Goal: Information Seeking & Learning: Learn about a topic

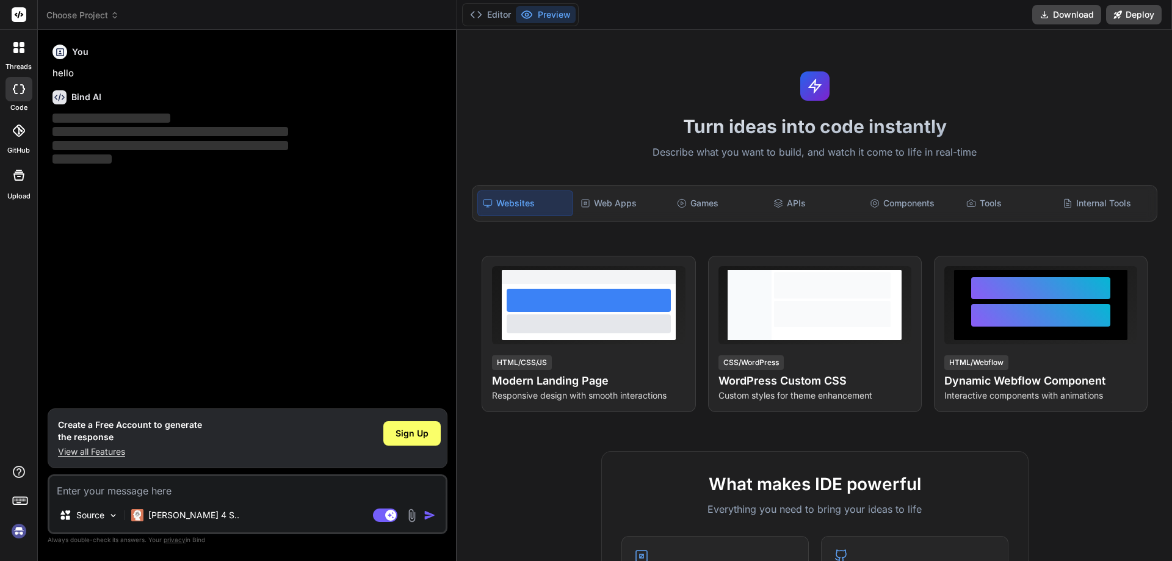
click at [118, 499] on div "Source [PERSON_NAME] 4 S.. Agent Mode. When this toggle is activated, AI automa…" at bounding box center [248, 504] width 400 height 60
click at [403, 438] on span "Sign Up" at bounding box center [412, 433] width 33 height 12
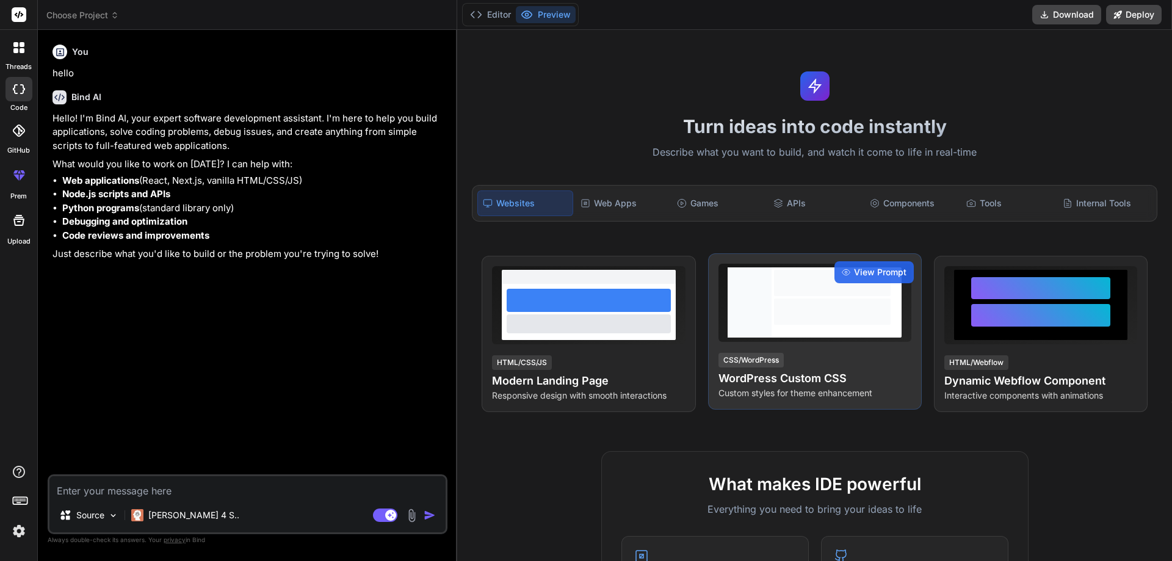
type textarea "x"
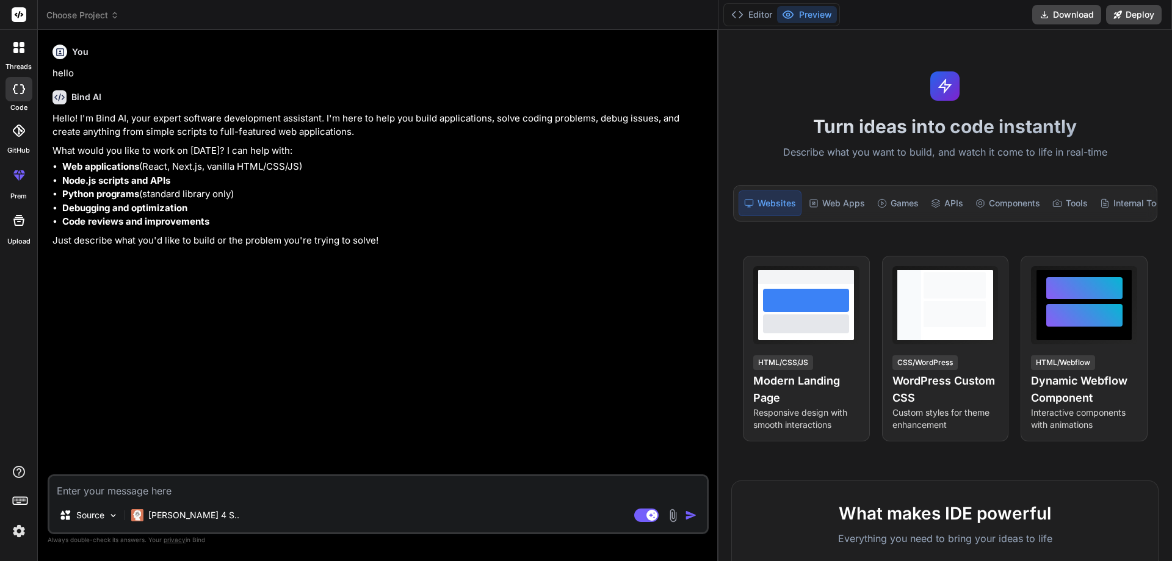
drag, startPoint x: 456, startPoint y: 310, endPoint x: 1172, endPoint y: 305, distance: 715.7
click at [1172, 305] on div "threads code GitHub prem Upload Choose Project Created with Pixso. Bind AI Web …" at bounding box center [586, 280] width 1172 height 561
click at [140, 496] on textarea at bounding box center [378, 487] width 658 height 22
type textarea "h"
type textarea "x"
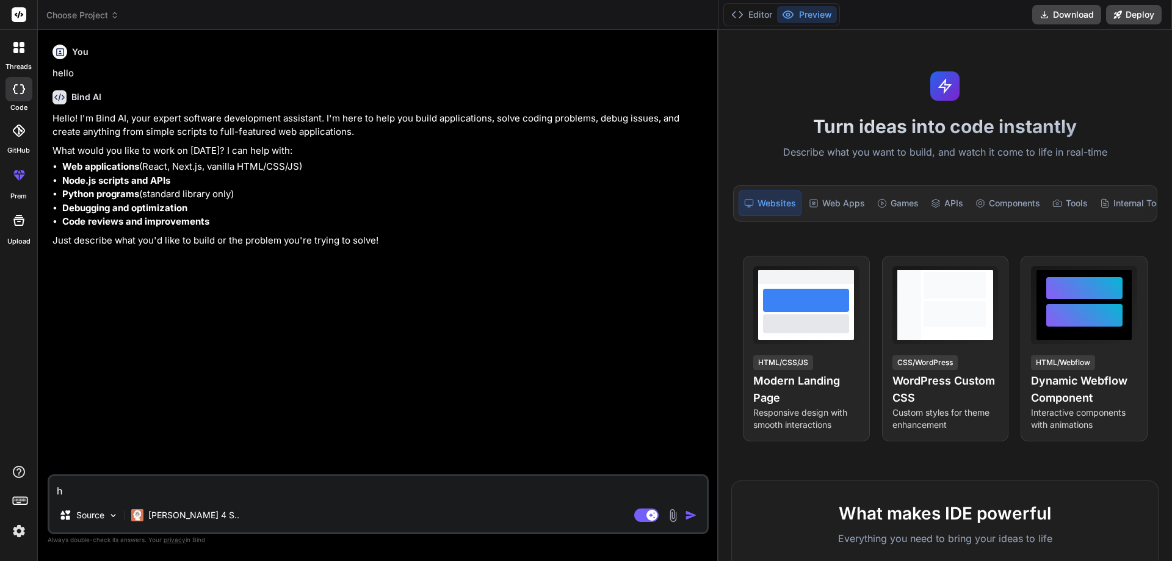
type textarea "ho"
type textarea "x"
type textarea "how"
type textarea "x"
type textarea "how"
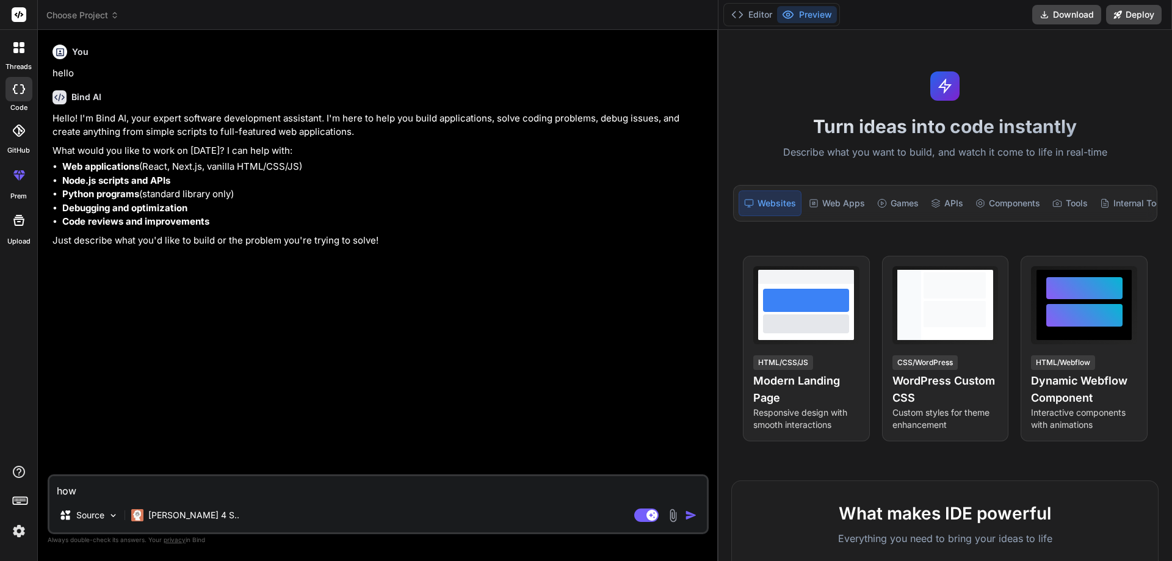
type textarea "x"
type textarea "how t"
type textarea "x"
type textarea "how to"
type textarea "x"
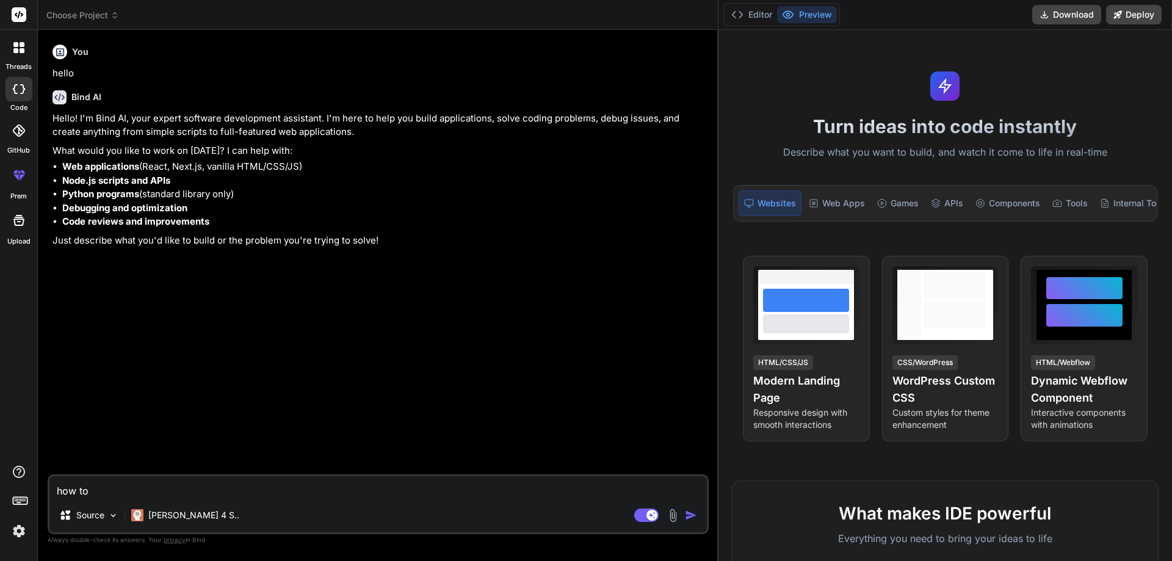
type textarea "how to"
type textarea "x"
type textarea "how to c"
type textarea "x"
type textarea "how to cr"
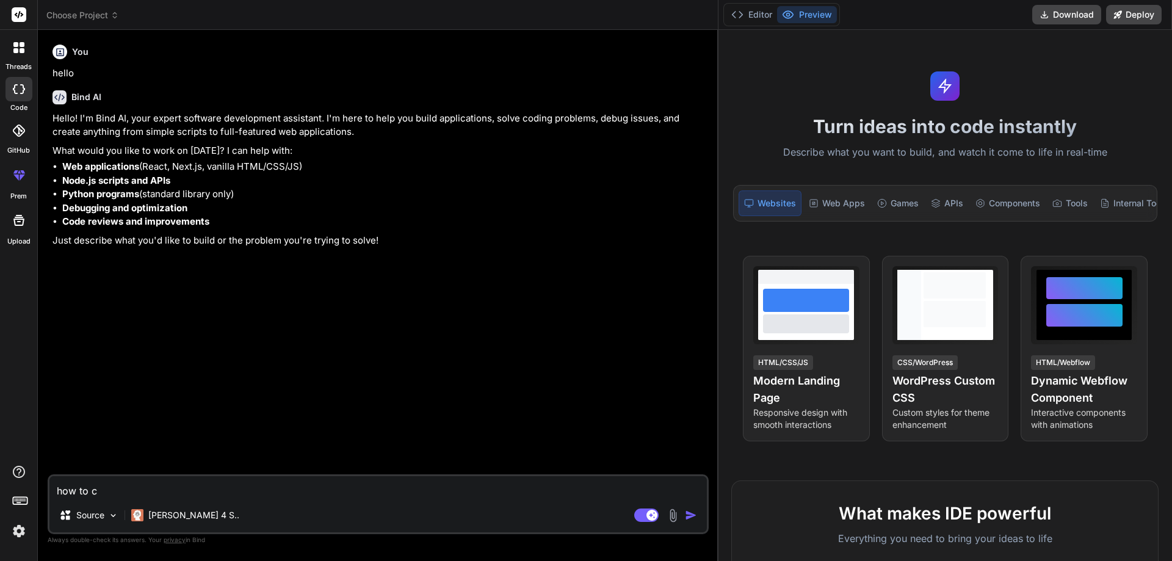
type textarea "x"
type textarea "how to cre"
type textarea "x"
type textarea "how to crea"
type textarea "x"
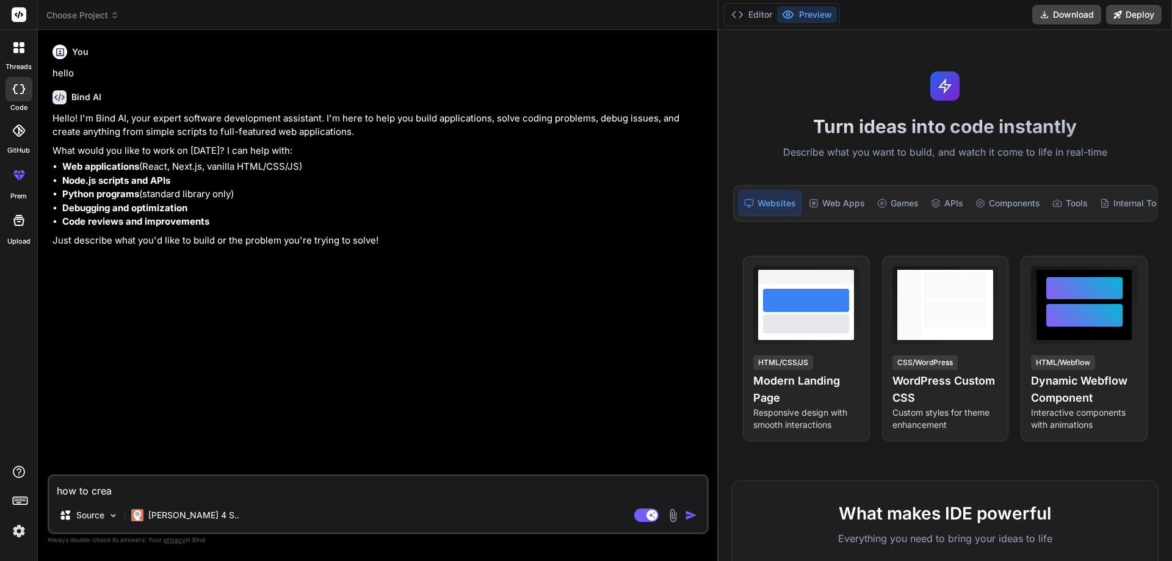
type textarea "how to creat"
type textarea "x"
type textarea "how to create"
type textarea "x"
type textarea "how to create"
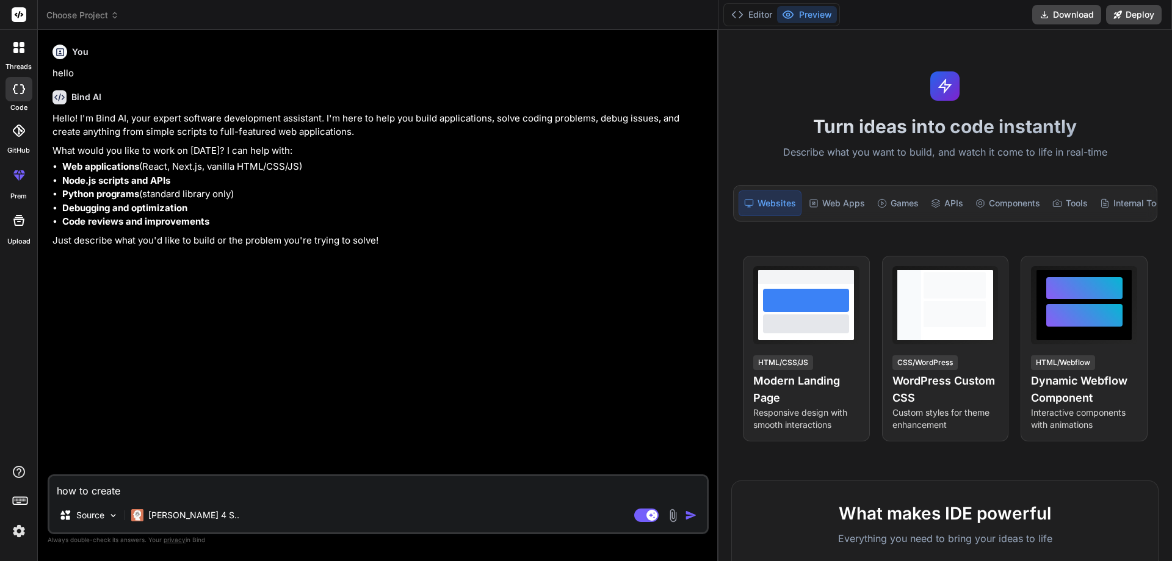
type textarea "x"
type textarea "how to create l"
type textarea "x"
type textarea "how to create lo"
type textarea "x"
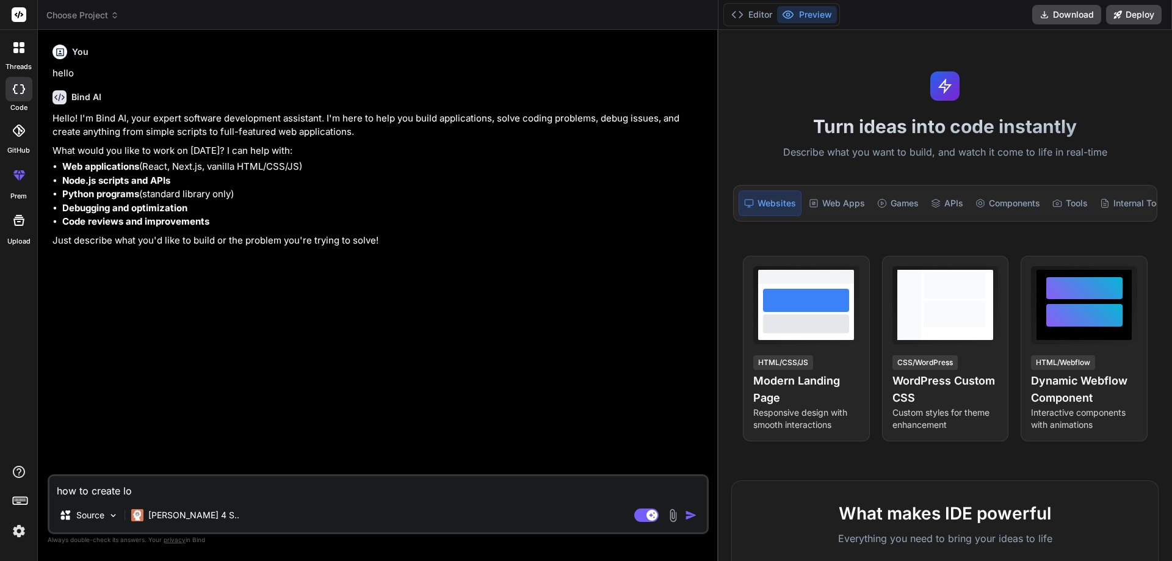
type textarea "how to create log"
type textarea "x"
type textarea "how to create logi"
type textarea "x"
type textarea "how to create login"
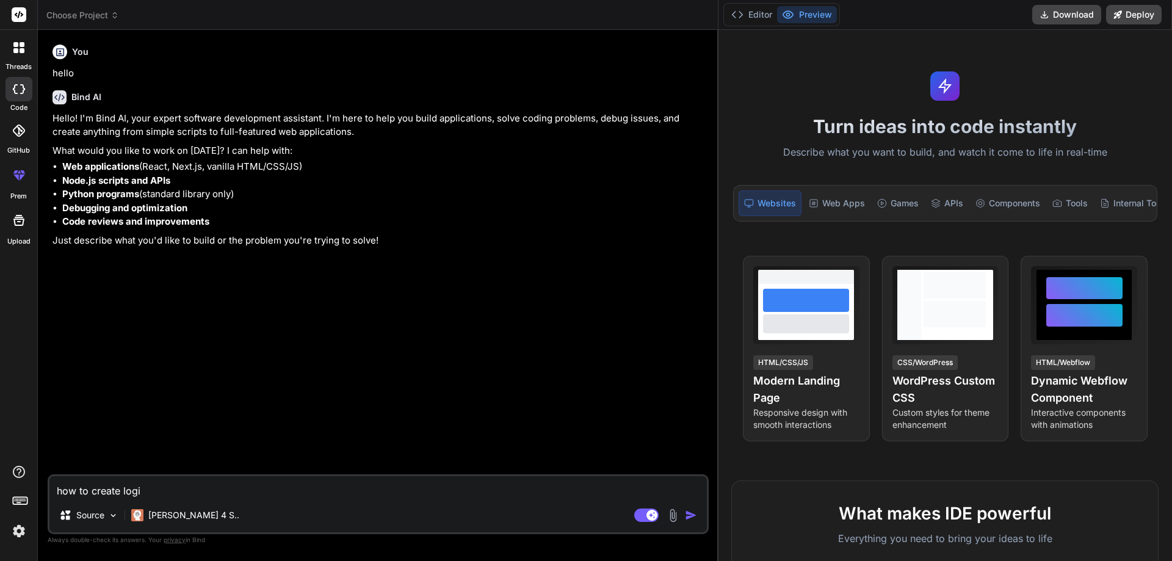
type textarea "x"
type textarea "how to create login"
type textarea "x"
type textarea "how to create login a"
type textarea "x"
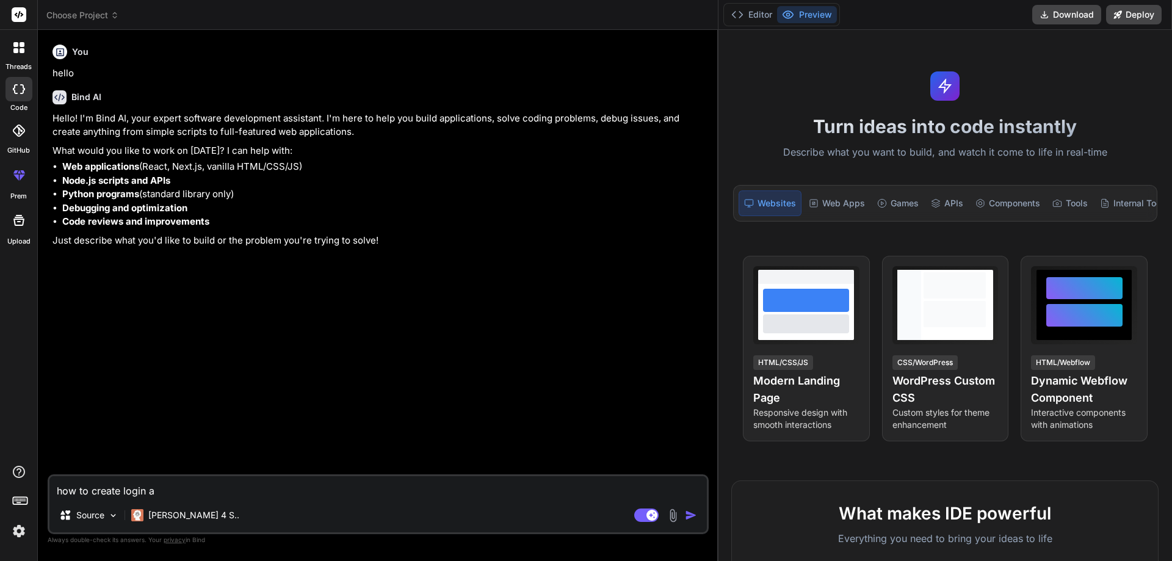
type textarea "how to create login ap"
type textarea "x"
type textarea "how to create login api"
type textarea "x"
type textarea "how to create login api"
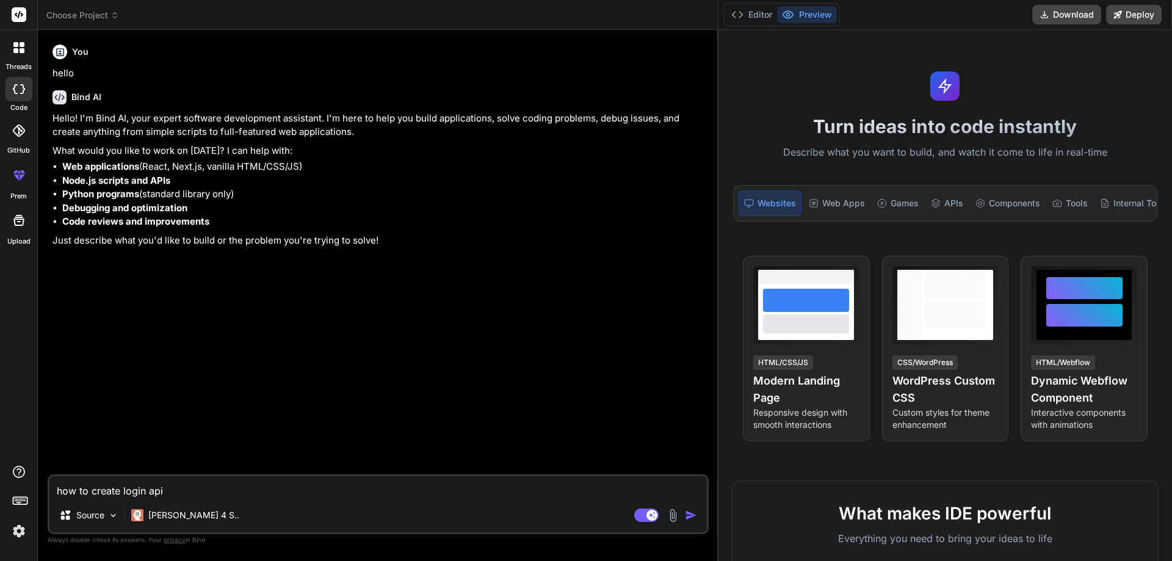
type textarea "x"
type textarea "how to create login api u"
type textarea "x"
type textarea "how to create login api us"
type textarea "x"
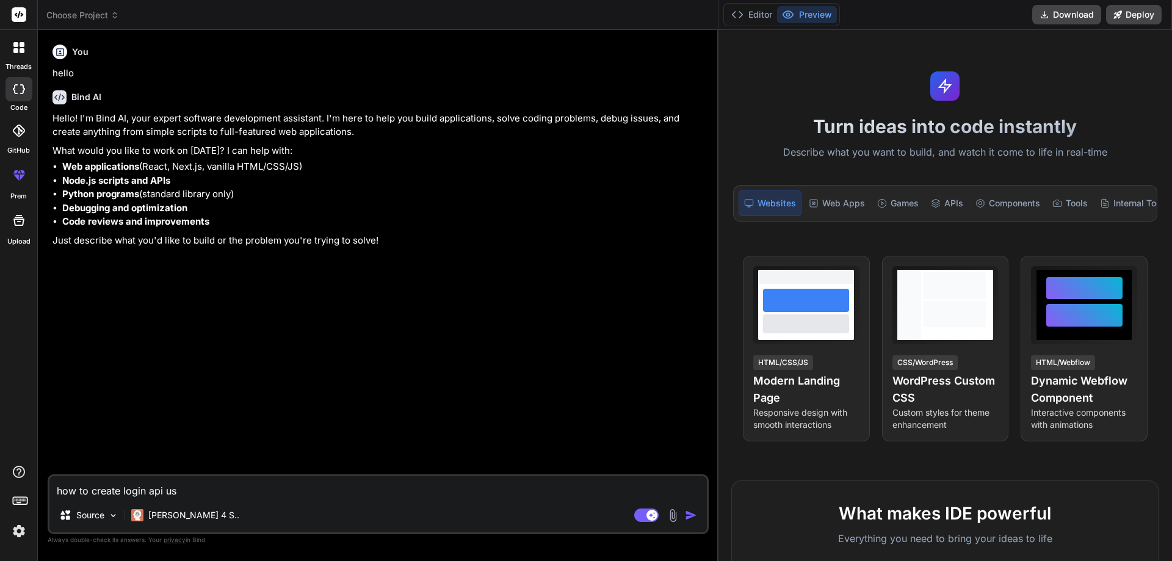
type textarea "how to create login api usi"
type textarea "x"
type textarea "how to create login api usin"
type textarea "x"
type textarea "how to create login api using"
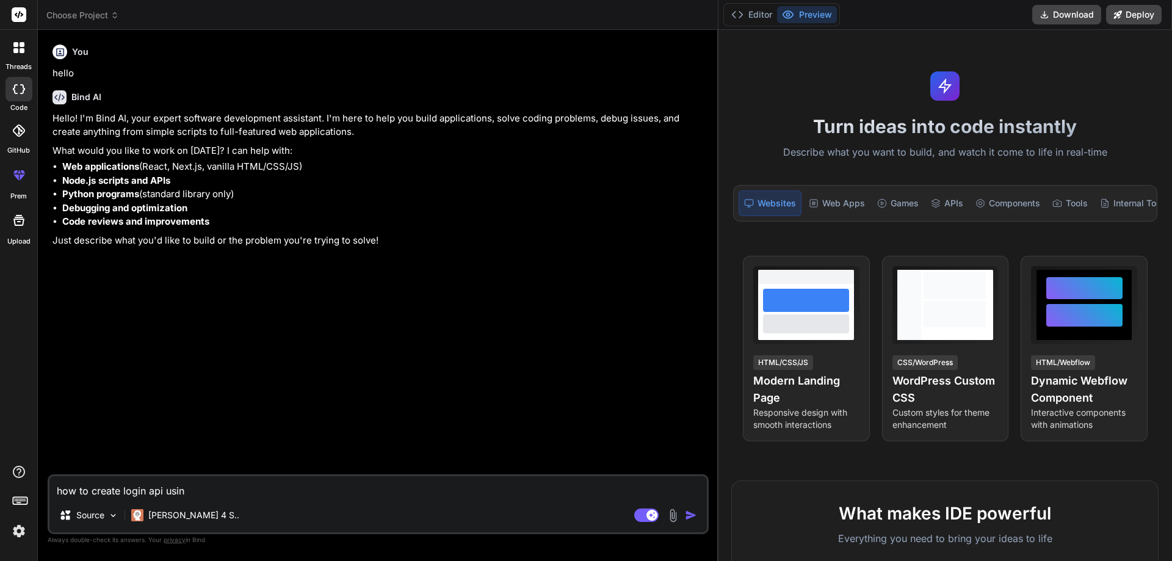
type textarea "x"
type textarea "how to create login api using"
type textarea "x"
type textarea "how to create login api using p"
type textarea "x"
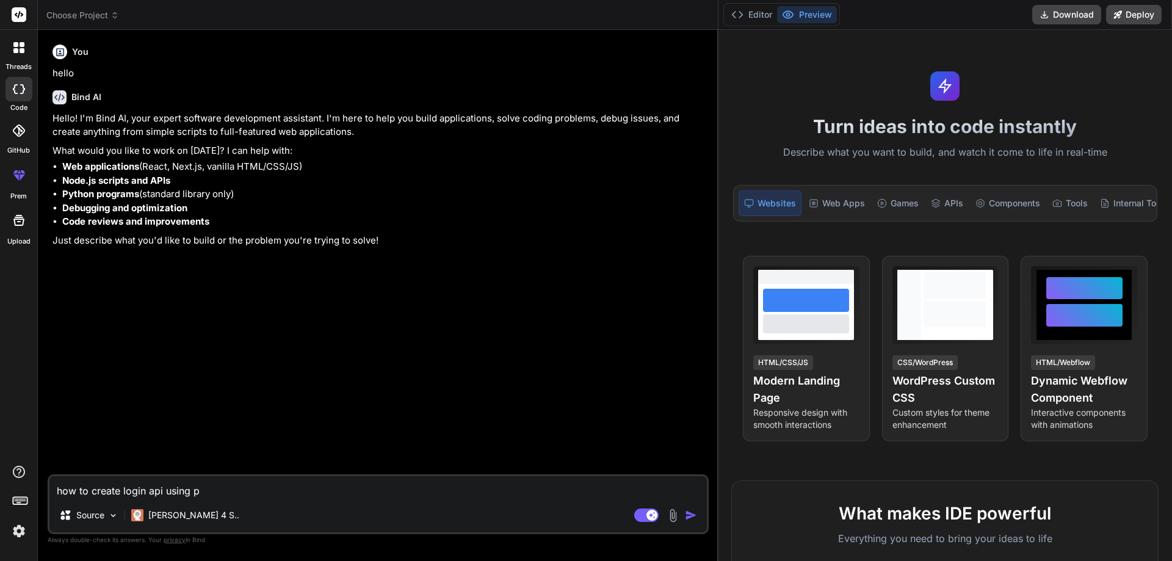
type textarea "how to create login api using py"
type textarea "x"
type textarea "how to create login api using pyt"
type textarea "x"
type textarea "how to create login api using pyth"
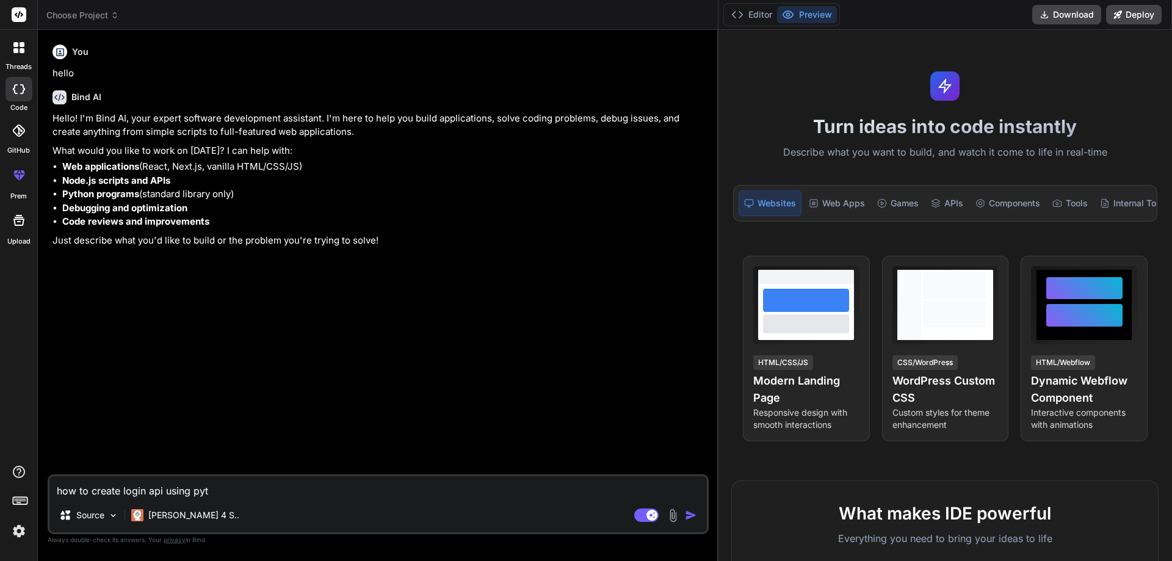
type textarea "x"
type textarea "how to create login api using pytho"
type textarea "x"
type textarea "how to create login api using python"
type textarea "x"
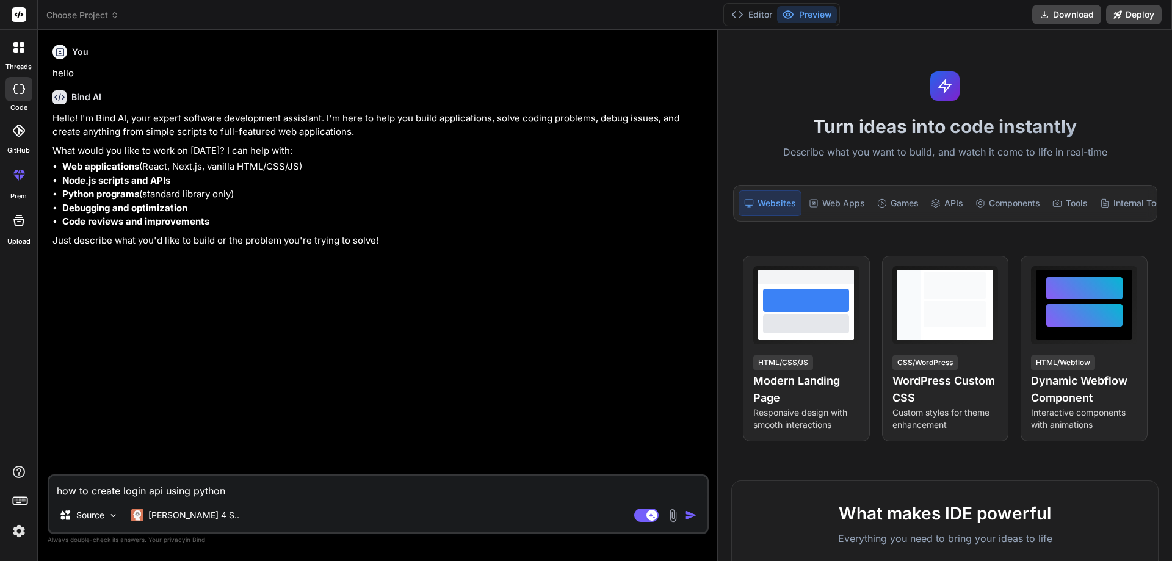
type textarea "how to create login api using python"
type textarea "x"
type textarea "how to create login api using python w"
type textarea "x"
type textarea "how to create login api using python wi"
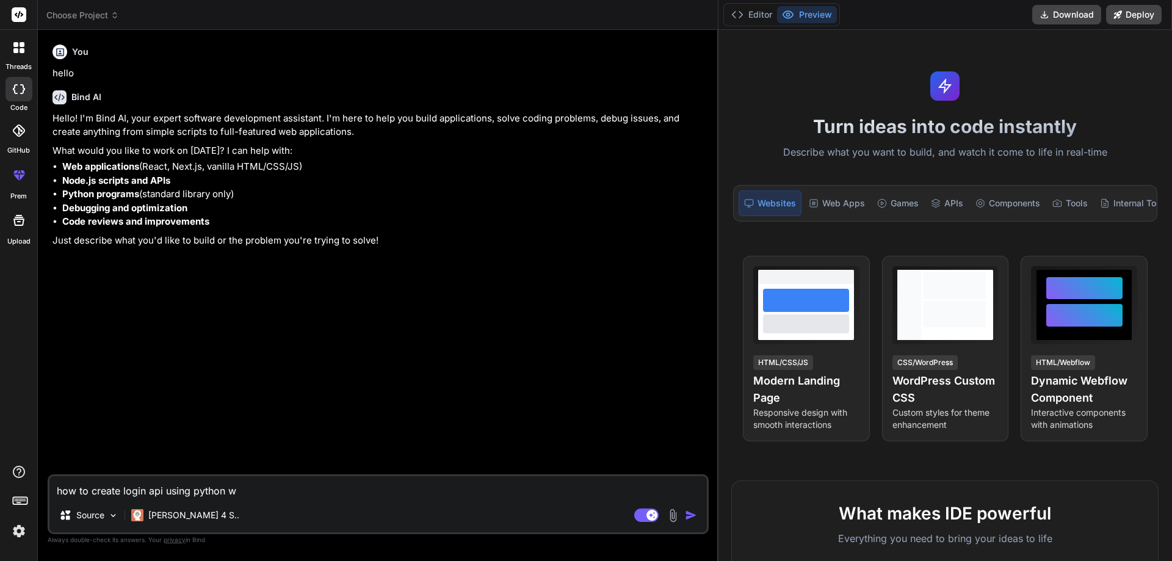
type textarea "x"
type textarea "how to create login api using python wit"
type textarea "x"
type textarea "how to create login api using python with"
type textarea "x"
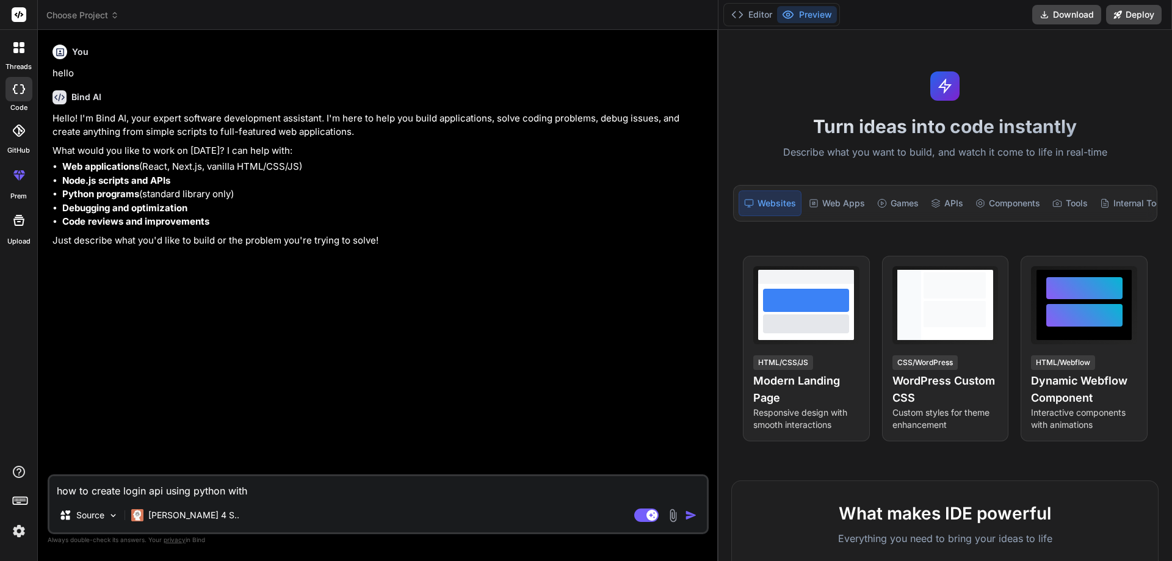
type textarea "how to create login api using python with"
type textarea "x"
type textarea "how to create login api using python with m"
type textarea "x"
type textarea "how to create login api using python with my"
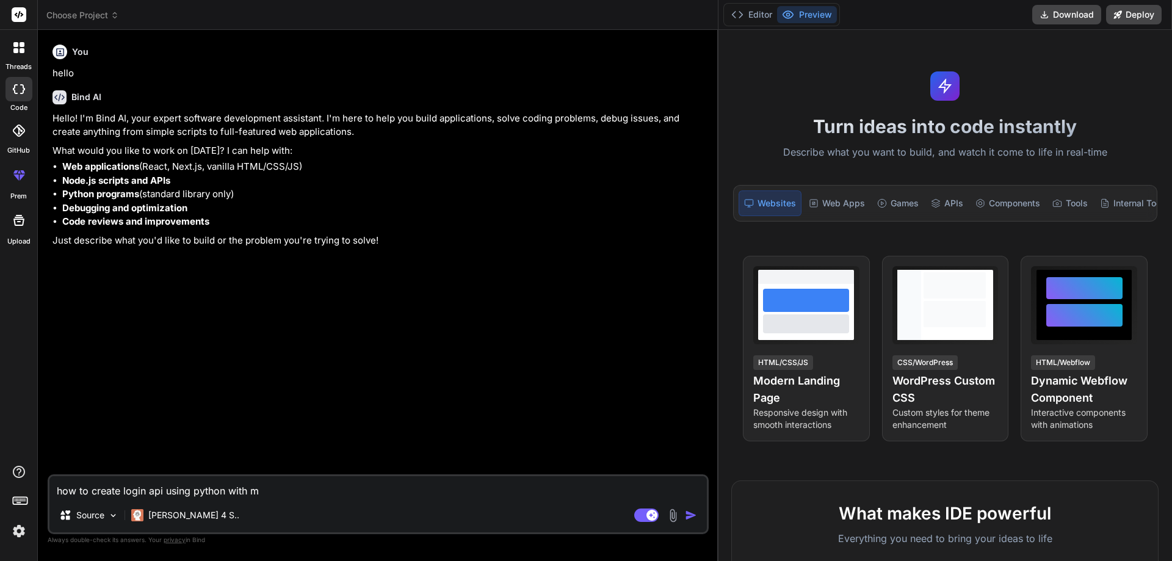
type textarea "x"
type textarea "how to create login api using python with mys"
type textarea "x"
type textarea "how to create login api using python with mysq"
type textarea "x"
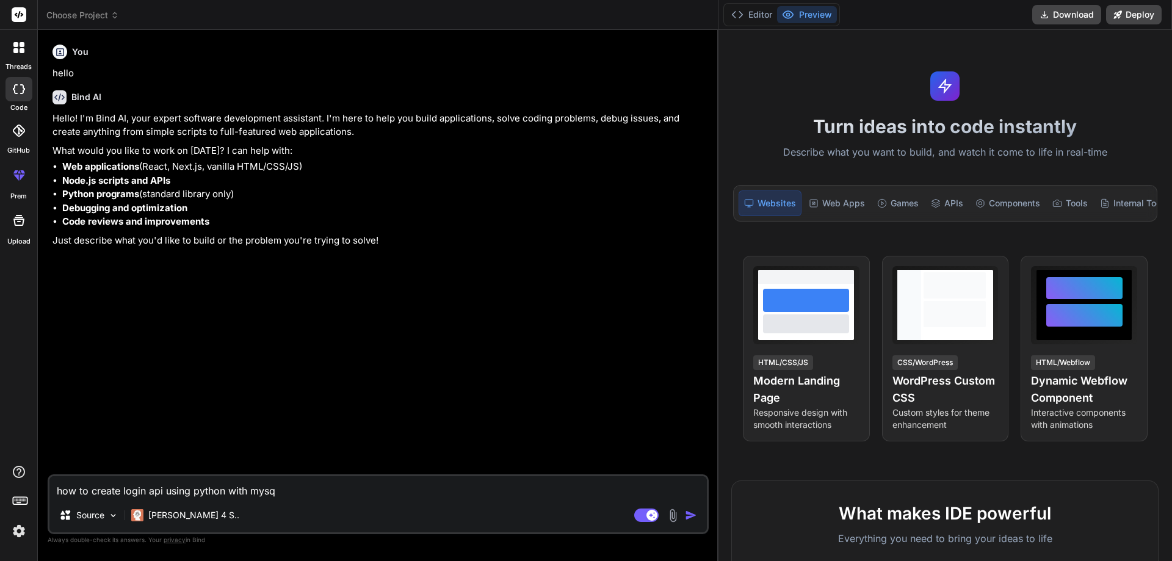
type textarea "how to create login api using python with mysql"
type textarea "x"
type textarea "how to create login api using python with mysql"
type textarea "x"
type textarea "how to create login api using python with mysql s"
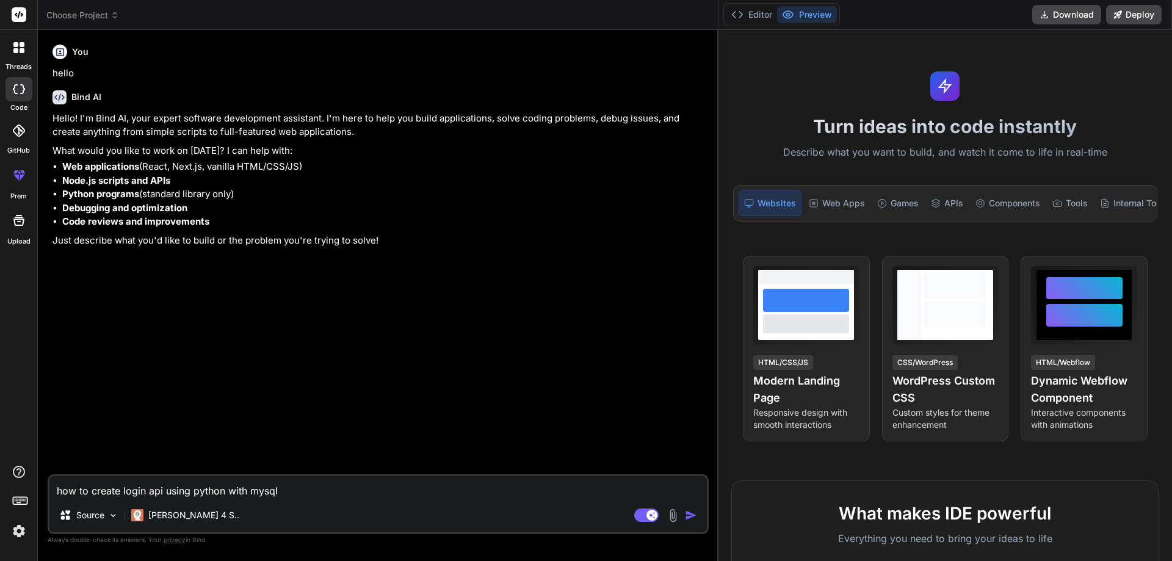
type textarea "x"
type textarea "how to create login api using python with mysql se"
type textarea "x"
type textarea "how to create login api using python with mysql seq"
type textarea "x"
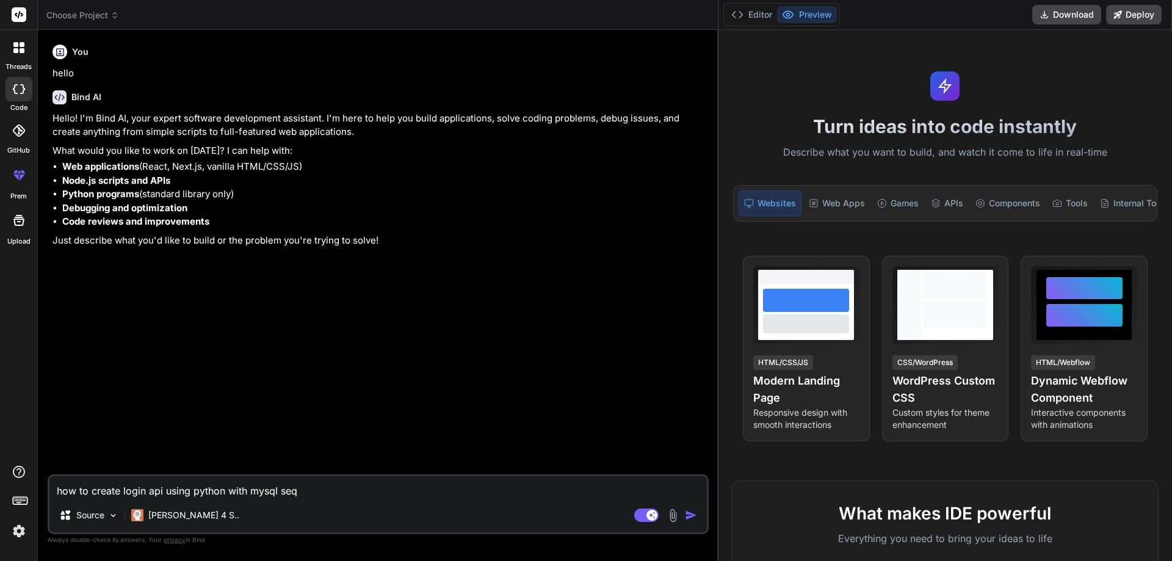
type textarea "how to create login api using python with mysql sequ"
type textarea "x"
type textarea "how to create login api using python with mysql sequi"
type textarea "x"
type textarea "how to create login api using python with mysql sequil"
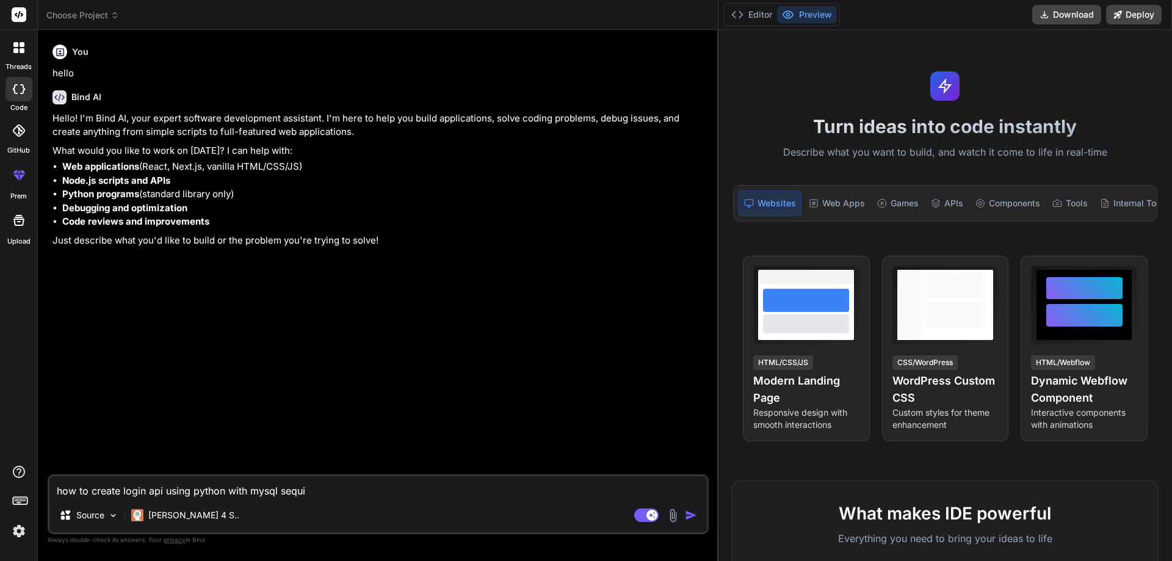
type textarea "x"
type textarea "how to create login api using python with mysql sequile"
type textarea "x"
type textarea "how to create login api using python with mysql sequilez"
type textarea "x"
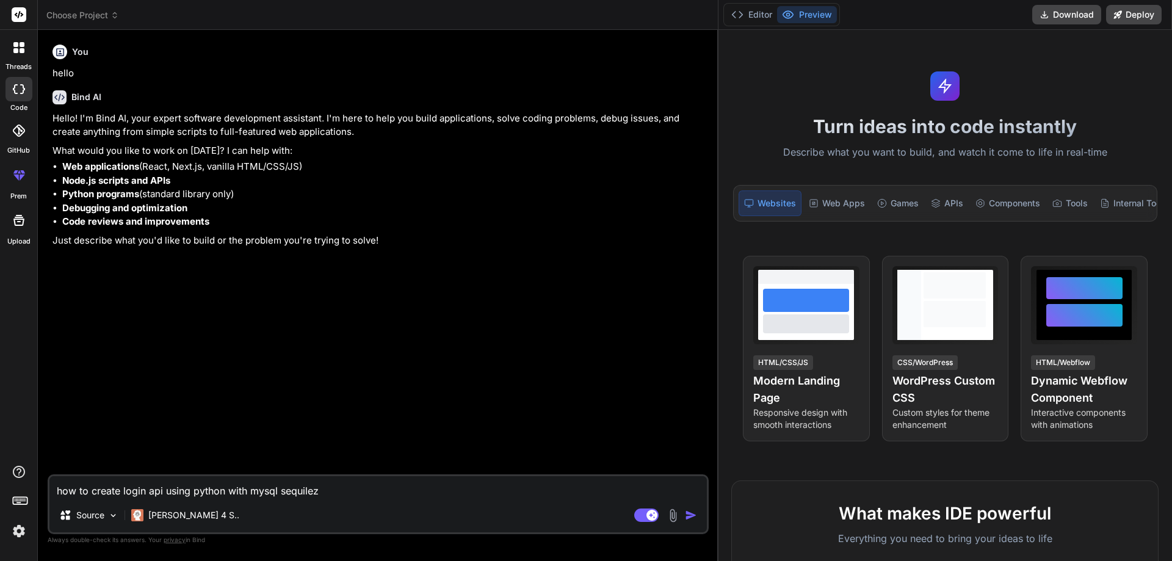
type textarea "how to create login api using python with mysql sequileze"
type textarea "x"
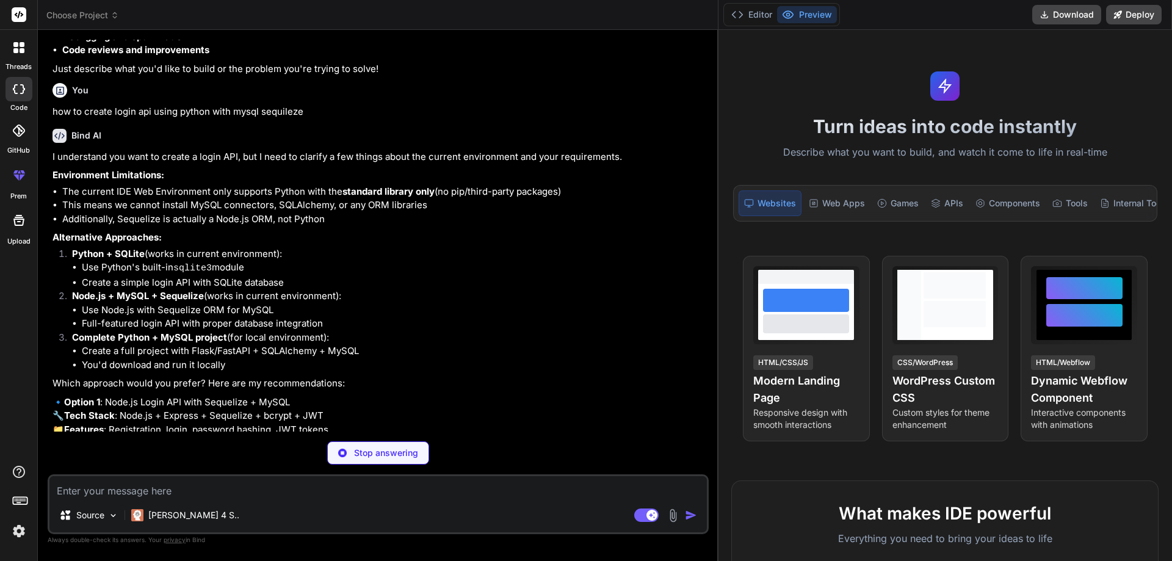
scroll to position [244, 0]
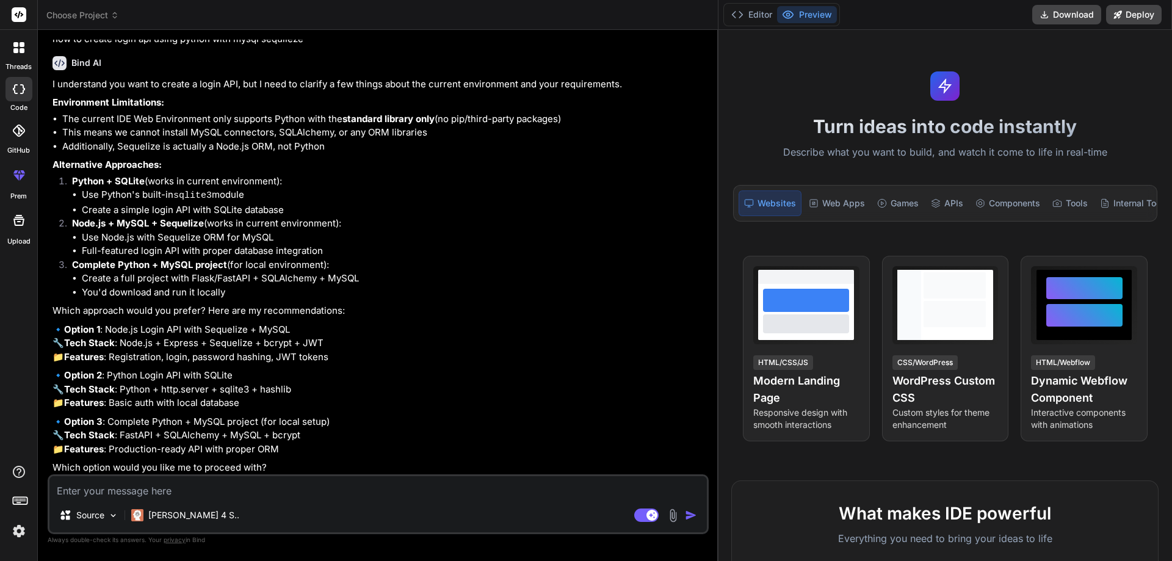
type textarea "x"
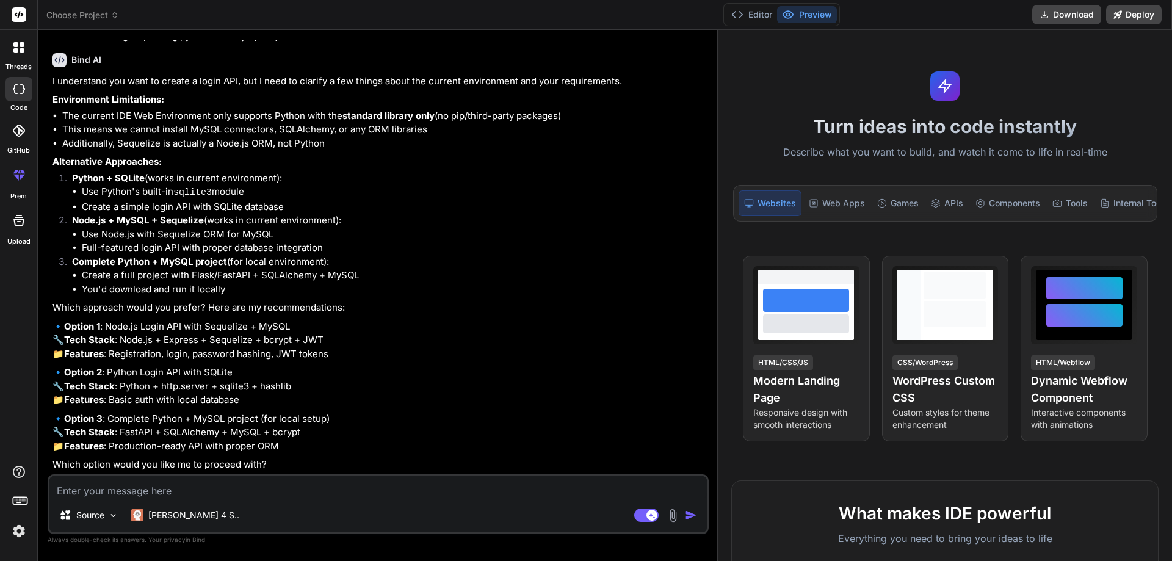
scroll to position [329, 0]
drag, startPoint x: 240, startPoint y: 317, endPoint x: 109, endPoint y: 317, distance: 130.7
click at [109, 366] on p "🔹 Option 2 : Python Login API with SQLite 🔧 Tech Stack : Python + http.server +…" at bounding box center [380, 387] width 654 height 42
click at [238, 366] on p "🔹 Option 2 : Python Login API with SQLite 🔧 Tech Stack : Python + http.server +…" at bounding box center [380, 387] width 654 height 42
drag, startPoint x: 236, startPoint y: 320, endPoint x: 111, endPoint y: 321, distance: 125.2
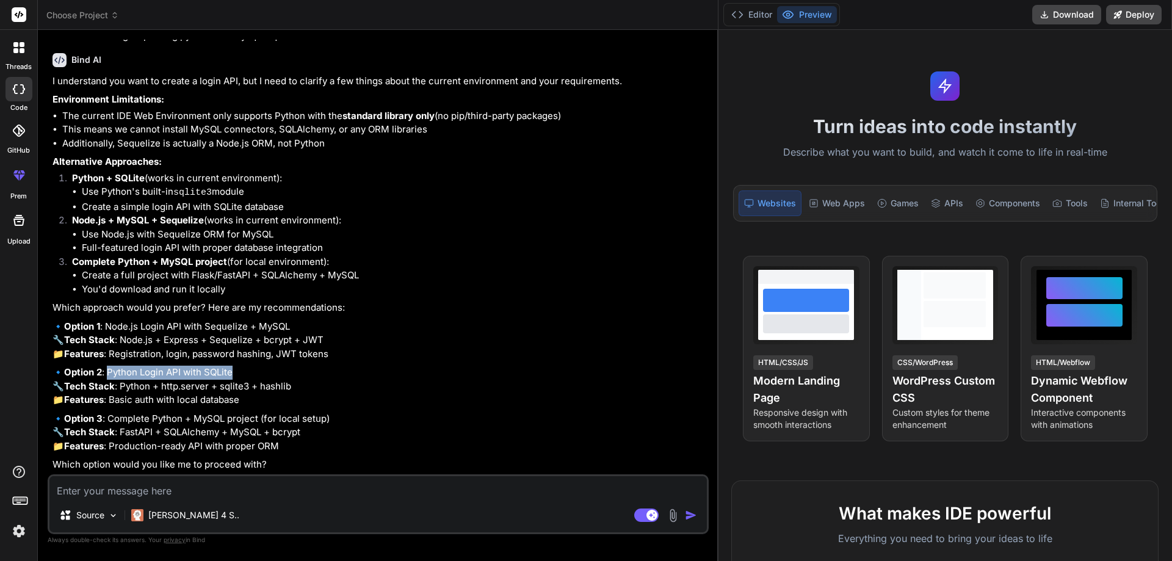
click at [111, 366] on p "🔹 Option 2 : Python Login API with SQLite 🔧 Tech Stack : Python + http.server +…" at bounding box center [380, 387] width 654 height 42
copy p "Python Login API with SQLite"
paste textarea "Python Login API with SQLite"
type textarea "Python Login API with SQLite"
type textarea "x"
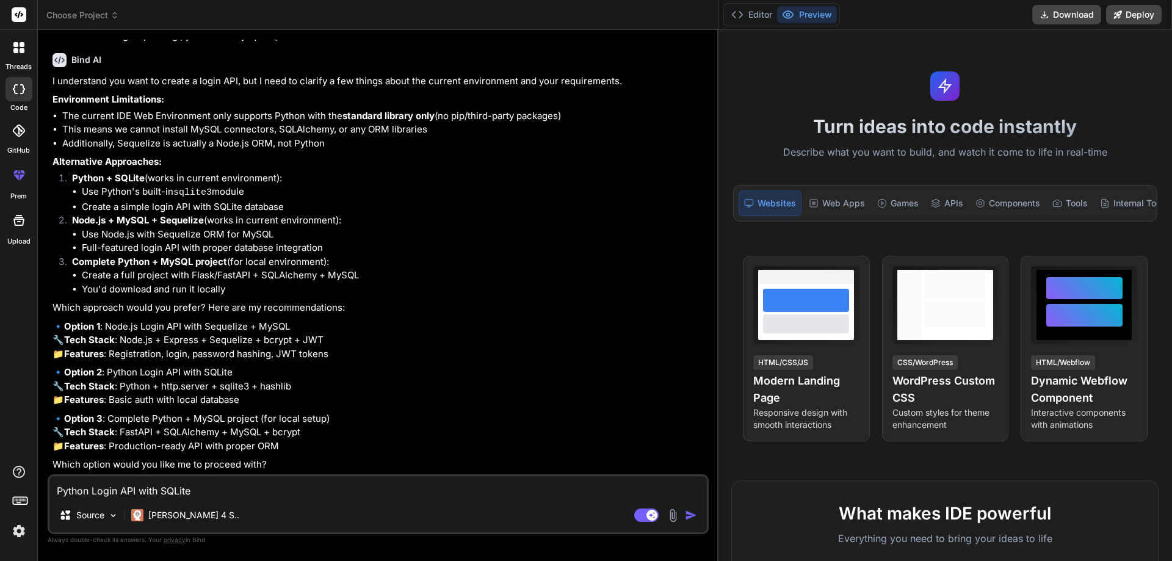
type textarea "Python Login API with SQLite"
click at [694, 512] on img "button" at bounding box center [691, 515] width 12 height 12
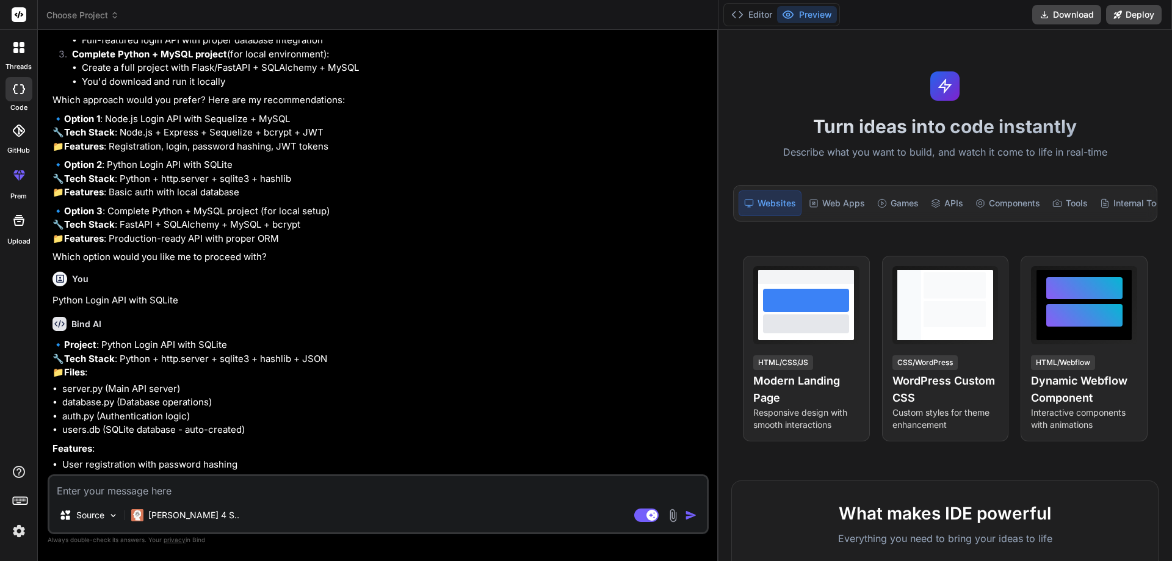
scroll to position [637, 0]
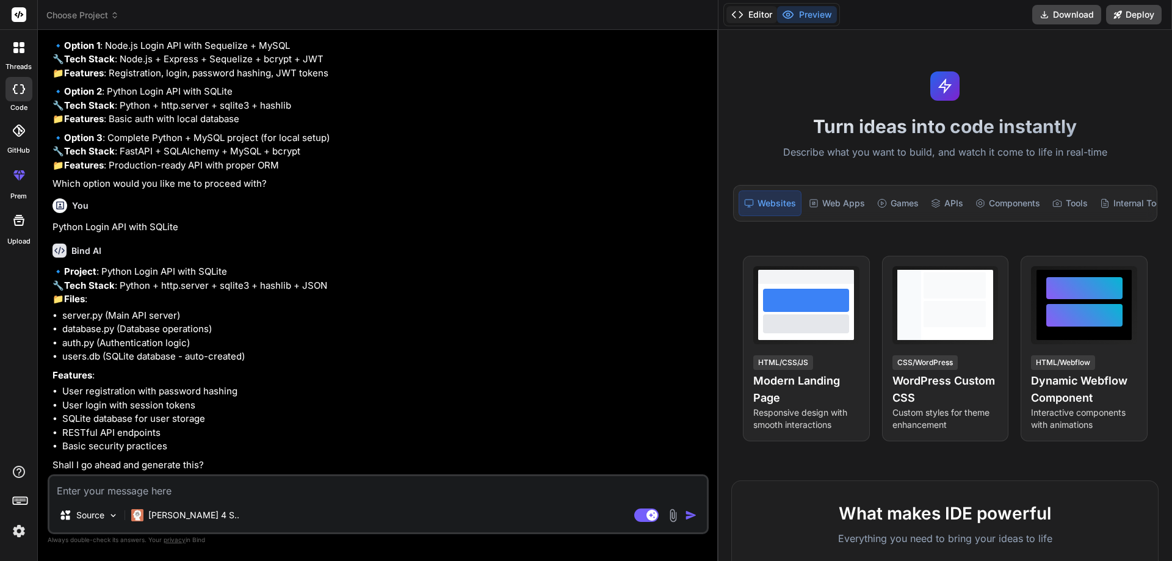
click at [767, 18] on button "Editor" at bounding box center [752, 14] width 51 height 17
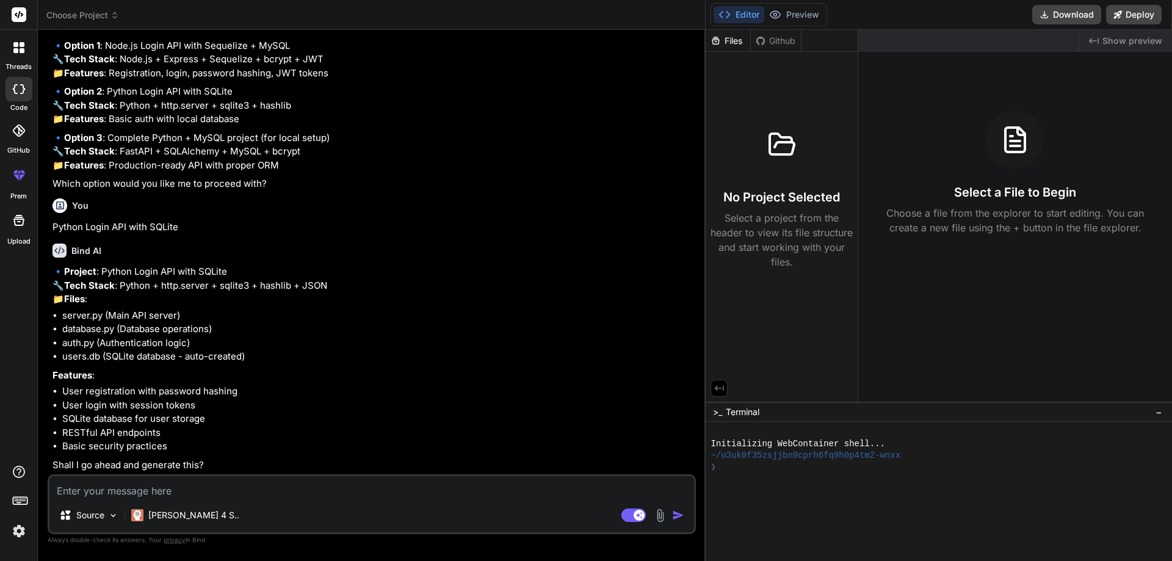
type textarea "x"
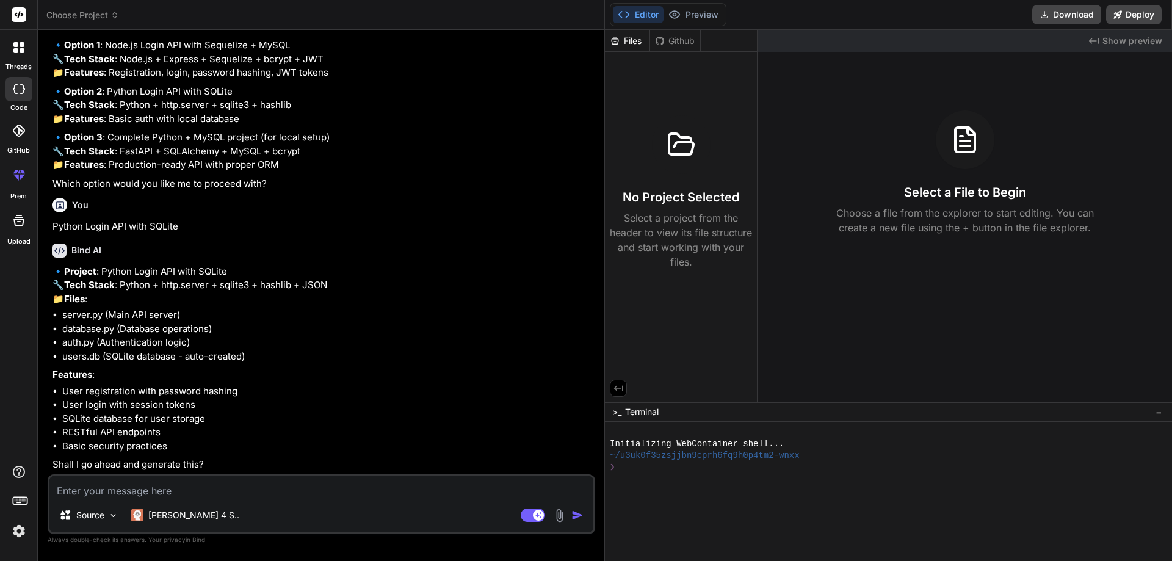
drag, startPoint x: 717, startPoint y: 123, endPoint x: 586, endPoint y: 123, distance: 130.7
click at [586, 123] on div "Bind AI Web Search Created with Pixso. Code Generator You hello Bind AI Hello! …" at bounding box center [321, 295] width 567 height 531
click at [360, 488] on textarea at bounding box center [321, 487] width 544 height 22
paste textarea "Python Login API with SQLite"
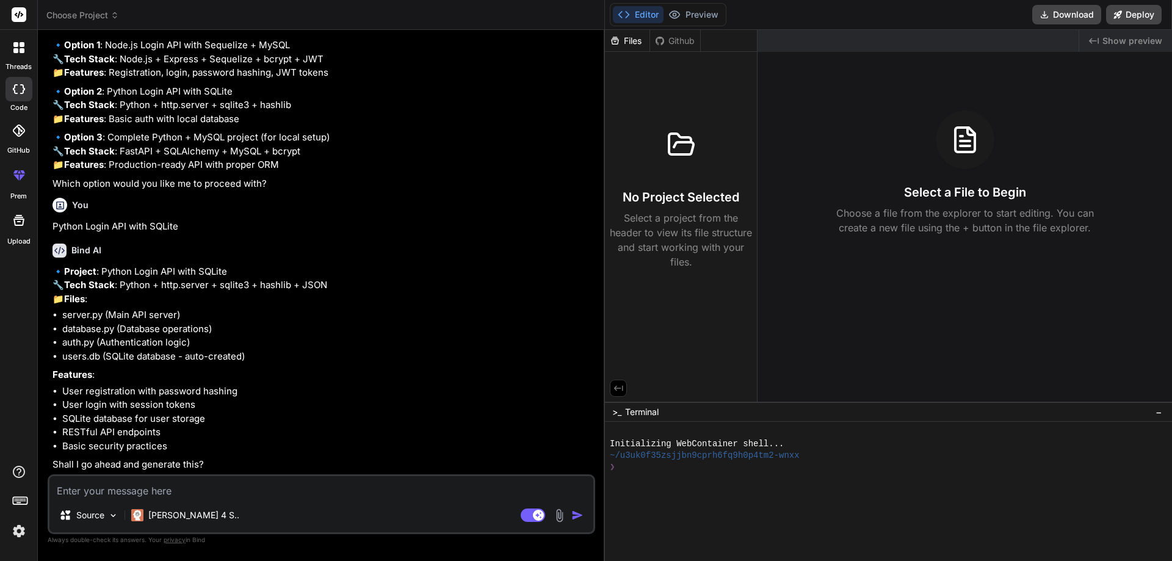
type textarea "Python Login API with SQLite"
type textarea "x"
type textarea "Python Login API with SQLite"
type textarea "x"
type textarea "Python Login API with SQLite"
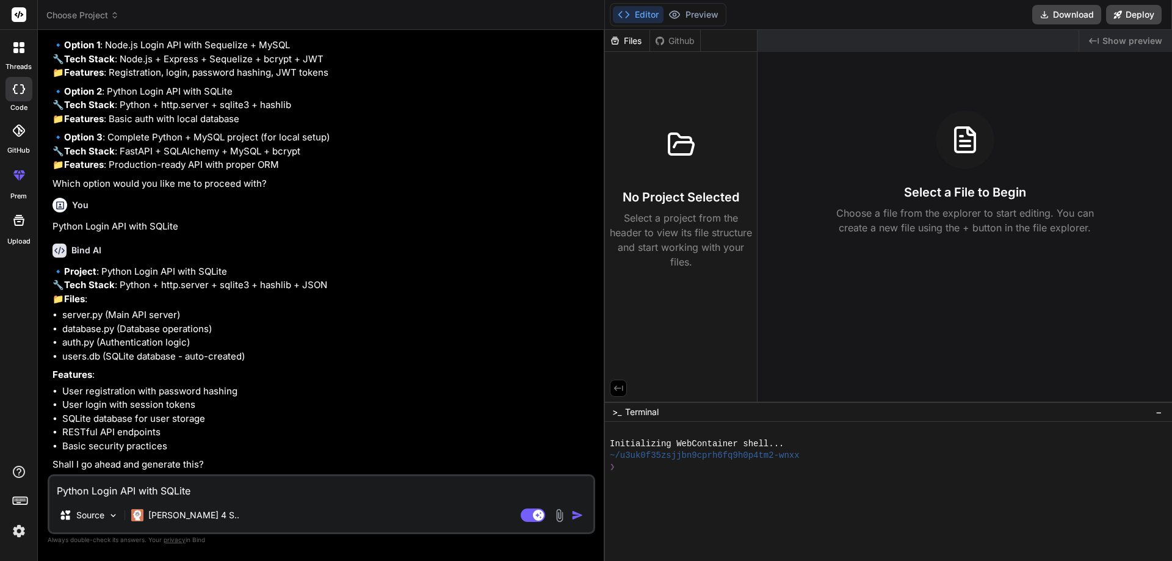
type textarea "x"
type textarea "Python Login API with SQLite w"
type textarea "x"
type textarea "Python Login API with SQLite wr"
type textarea "x"
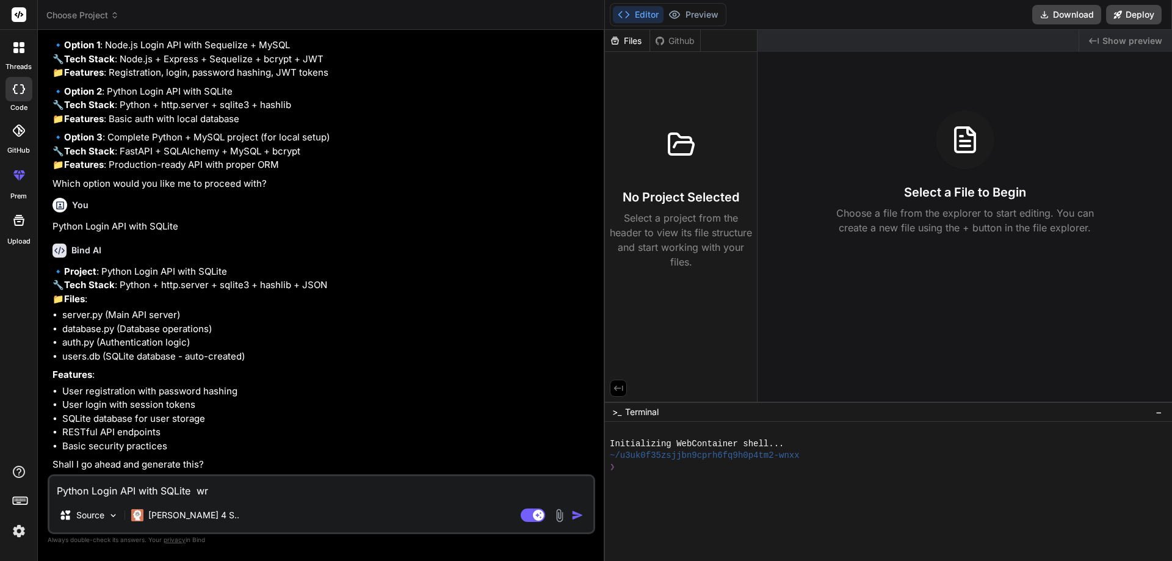
type textarea "Python Login API with SQLite wri"
type textarea "x"
type textarea "Python Login API with SQLite writ"
type textarea "x"
type textarea "Python Login API with SQLite write"
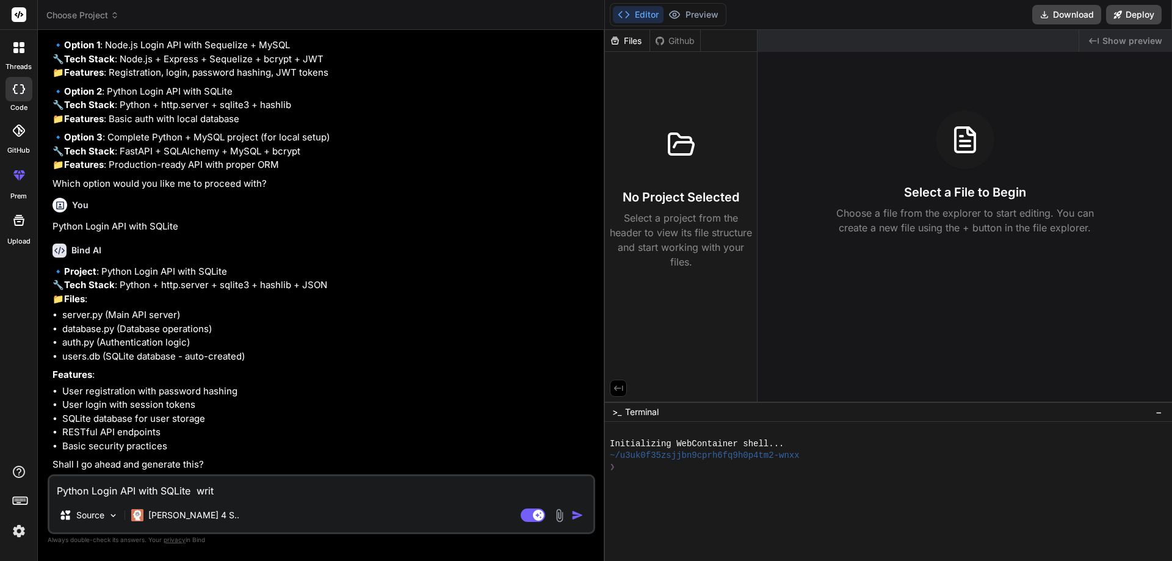
type textarea "x"
type textarea "Python Login API with SQLite write"
type textarea "x"
type textarea "Python Login API with SQLite write f"
type textarea "x"
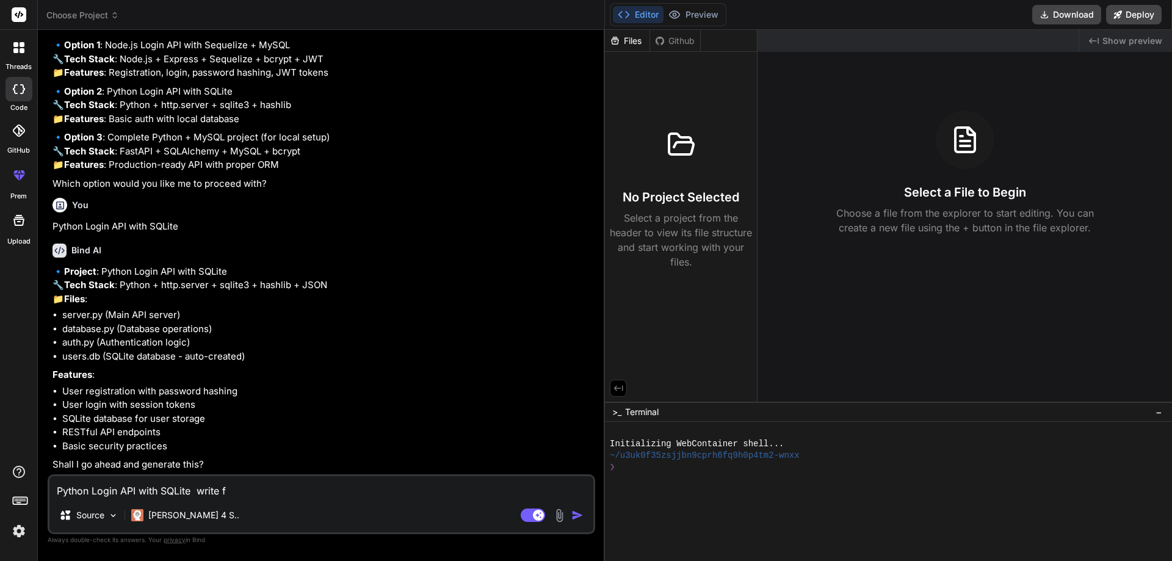
type textarea "Python Login API with SQLite write fu"
type textarea "x"
type textarea "Python Login API with SQLite write ful"
type textarea "x"
type textarea "Python Login API with SQLite write full"
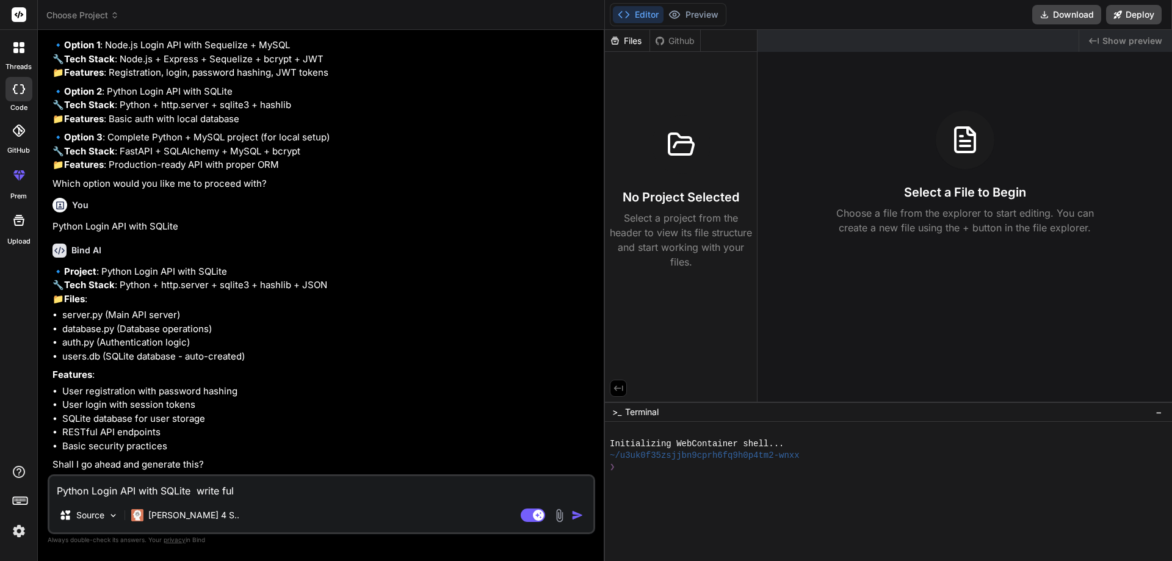
type textarea "x"
type textarea "Python Login API with SQLite write full"
type textarea "x"
type textarea "Python Login API with SQLite write full c"
type textarea "x"
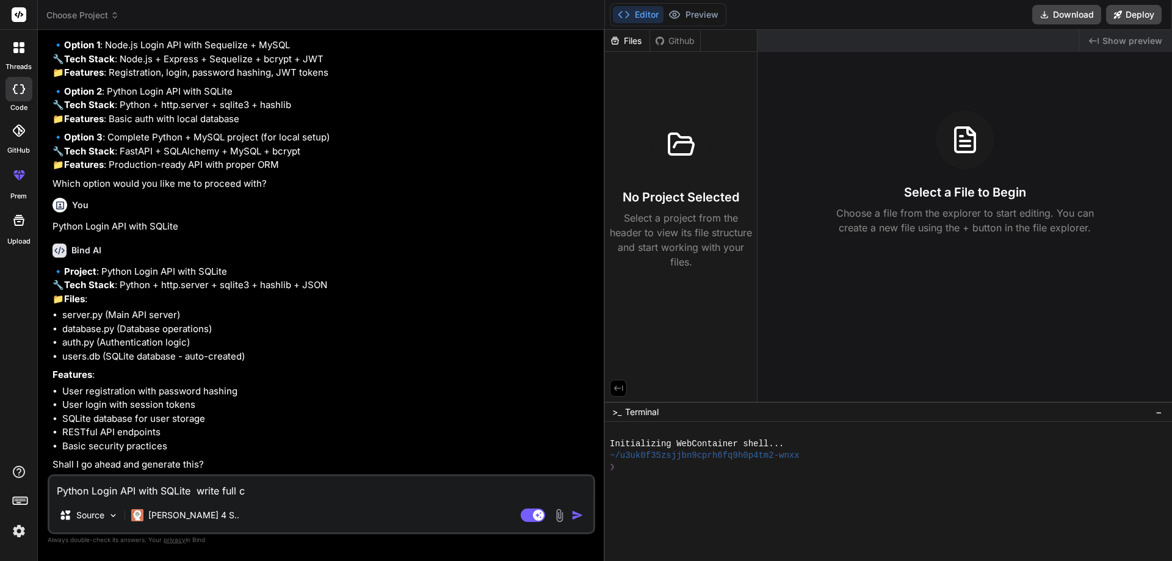
type textarea "Python Login API with SQLite write full co"
type textarea "x"
type textarea "Python Login API with SQLite write full cod"
type textarea "x"
type textarea "Python Login API with SQLite write full code"
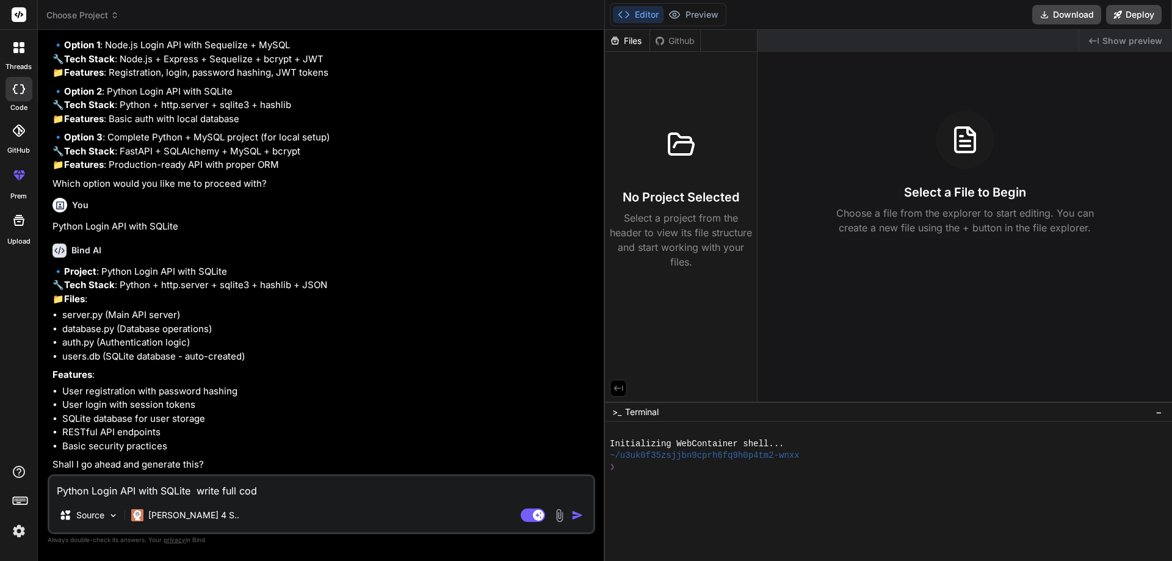
type textarea "x"
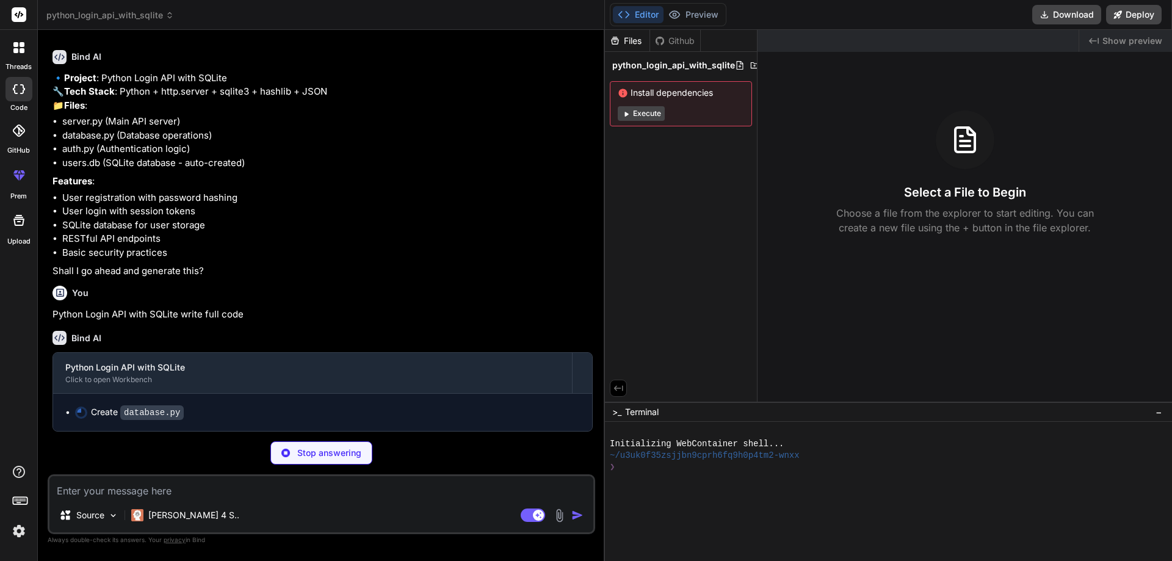
scroll to position [845, 0]
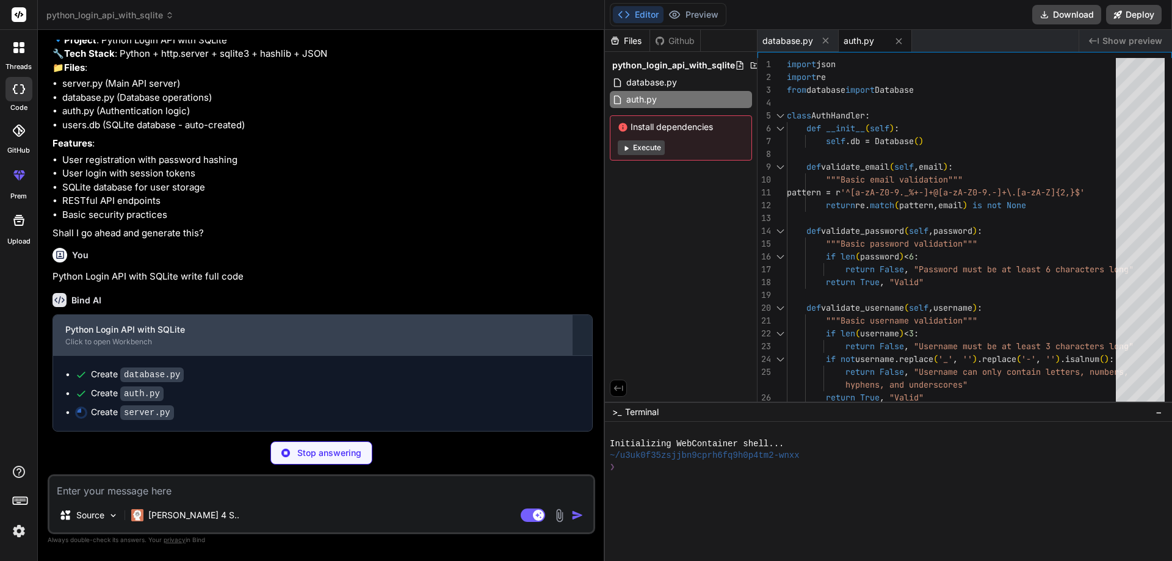
type textarea "x"
type textarea "if __name__ == '__main__': run_server()"
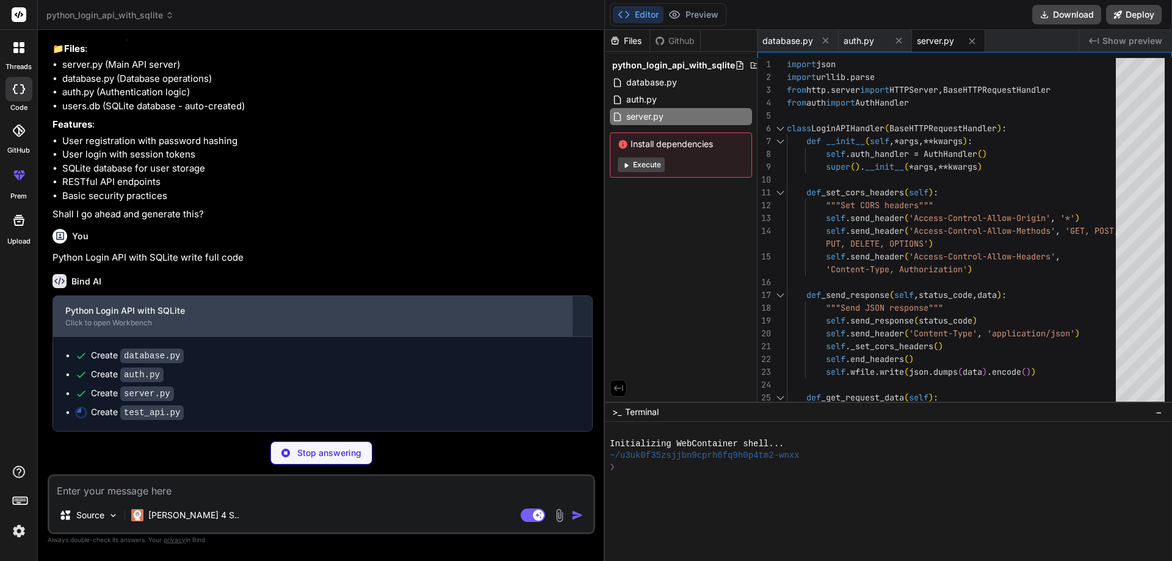
type textarea "x"
type textarea "print("Test suite completed!") if __name__ == '__main__': tester = APITester() …"
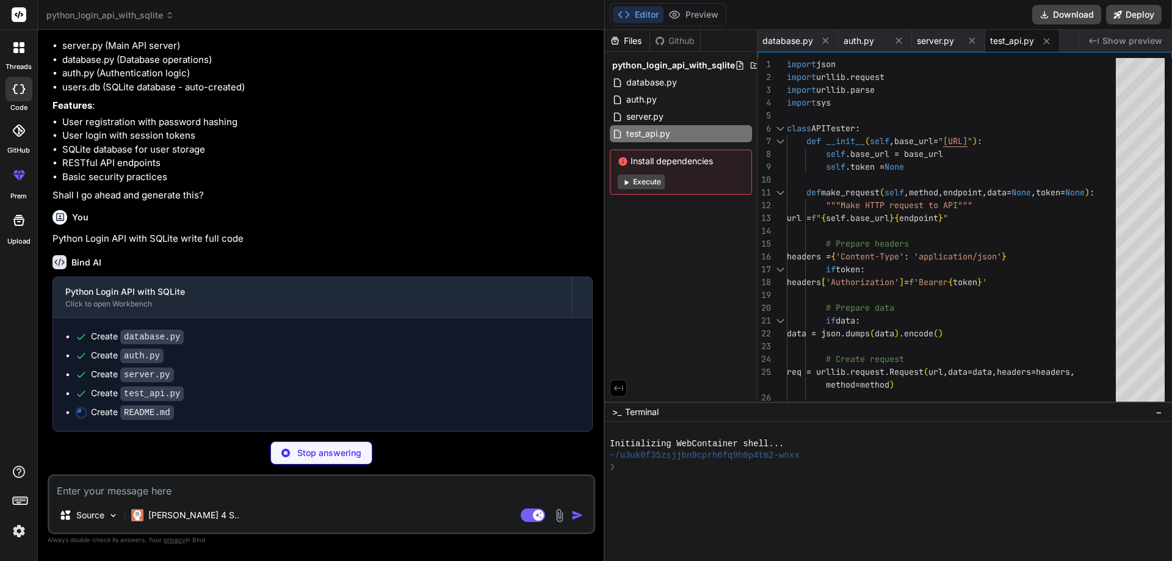
scroll to position [920, 0]
drag, startPoint x: 603, startPoint y: 255, endPoint x: 442, endPoint y: 258, distance: 161.2
click at [442, 258] on div "Bind AI Web Search Created with Pixso. Code Generator You hello Bind AI Hello! …" at bounding box center [321, 295] width 567 height 531
type textarea "x"
type textarea "- Adding email verification - Using environment variables for configuration"
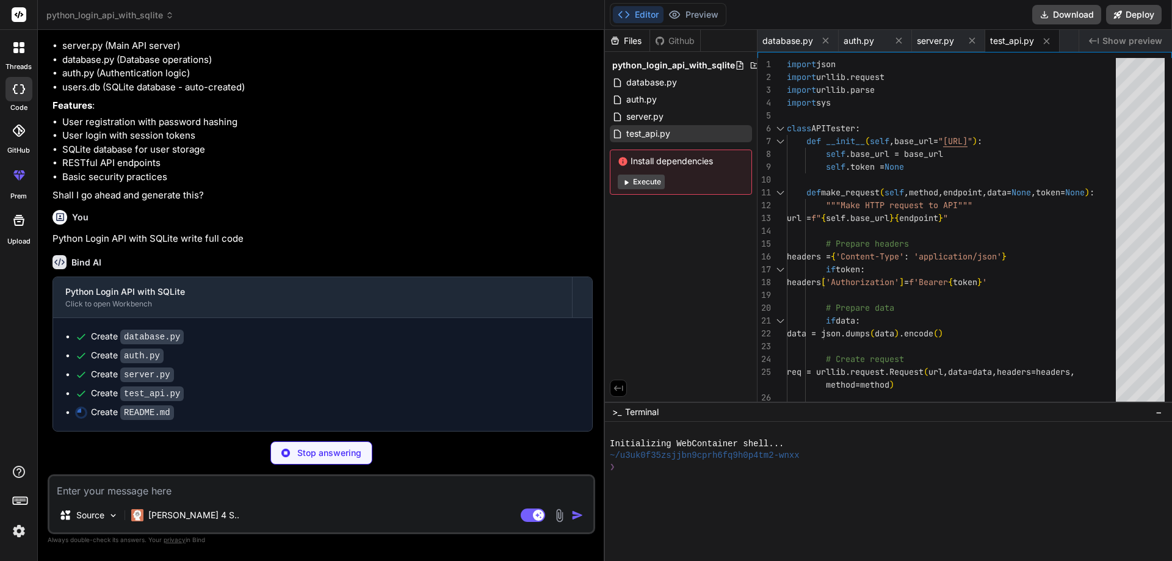
scroll to position [0, 59]
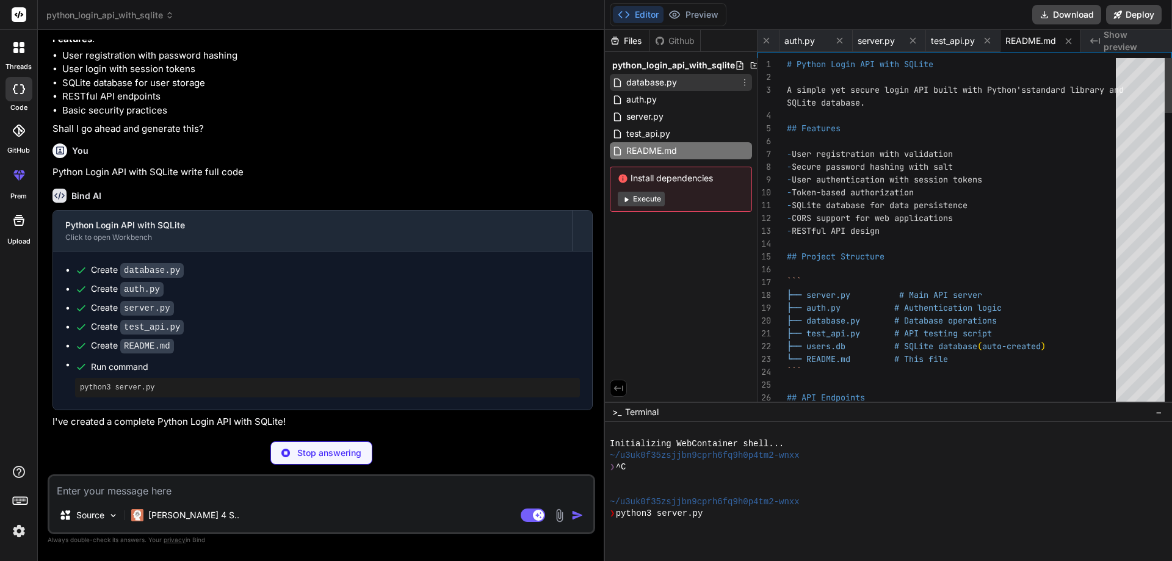
type textarea "x"
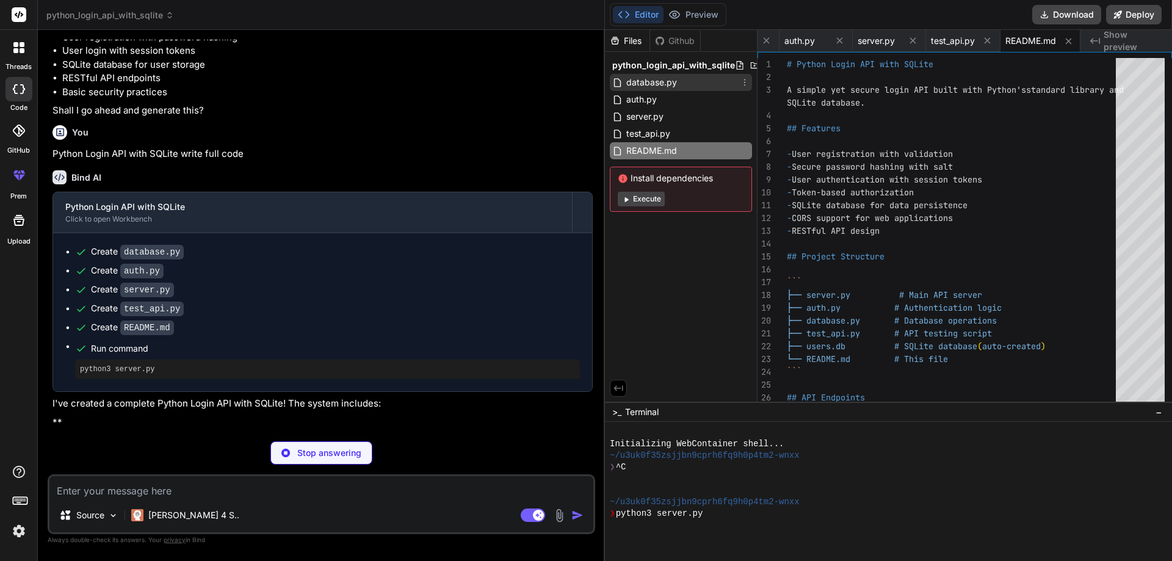
click at [661, 82] on span "database.py" at bounding box center [651, 82] width 53 height 15
type textarea "return cursor.rowcount > 0"
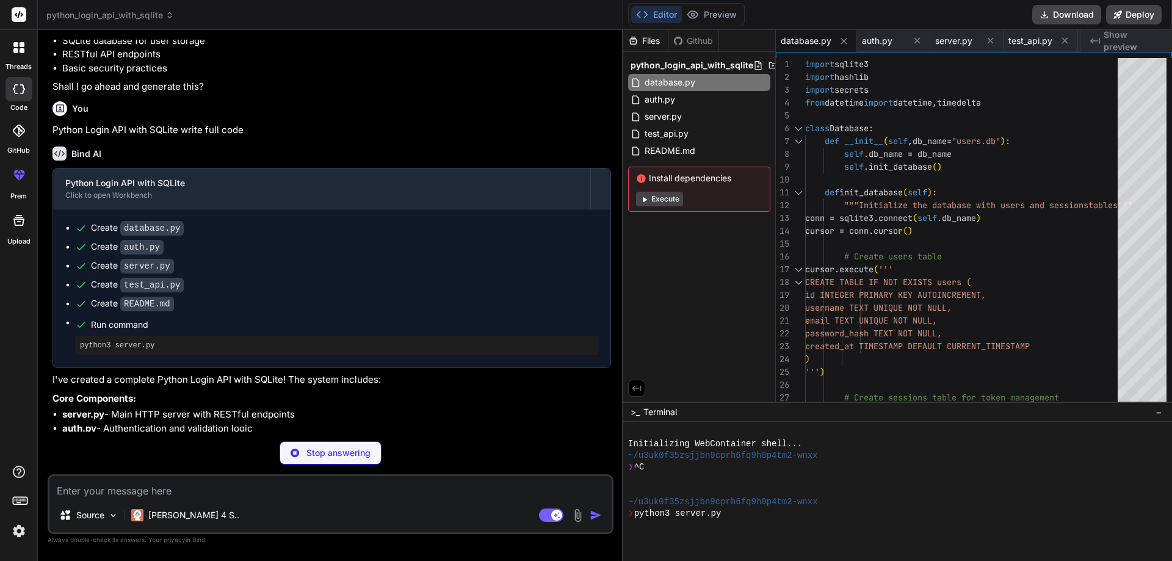
type textarea "x"
type textarea """"Delete session (logout)""" conn = sqlite3.connect(self.db_name) cursor = con…"
type textarea "x"
type textarea "conn = sqlite3.connect(self.db_name) cursor = conn.cursor() cursor.execute('DEL…"
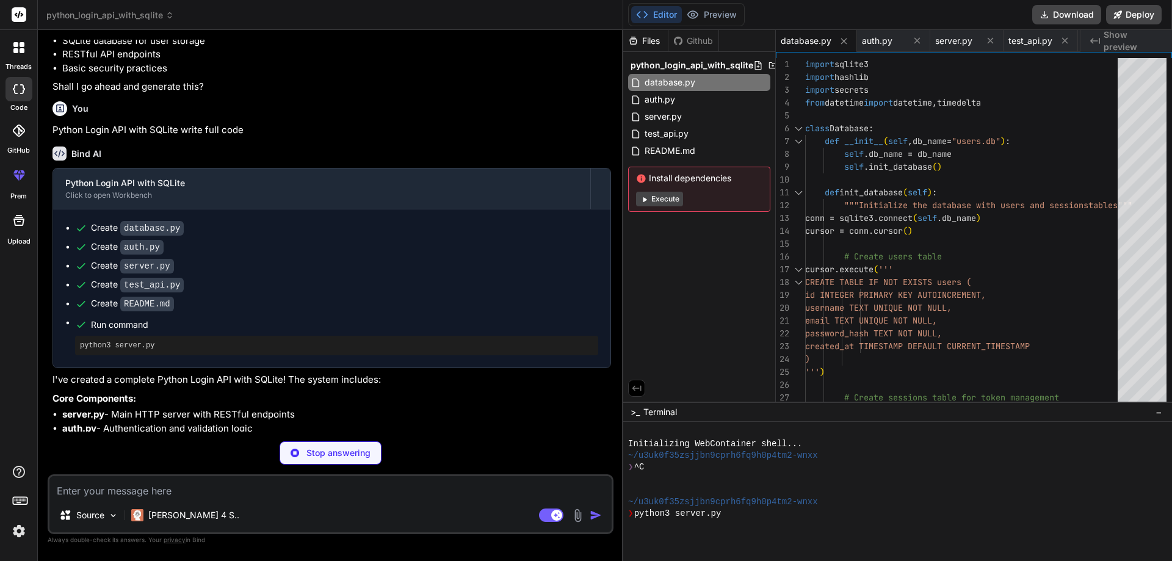
scroll to position [948, 0]
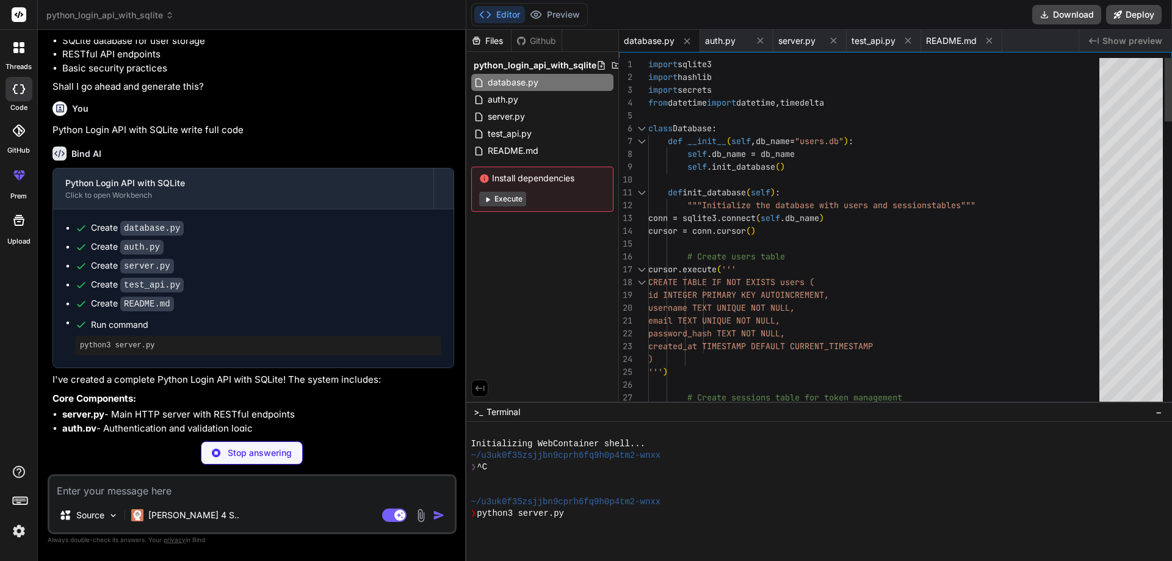
type textarea "x"
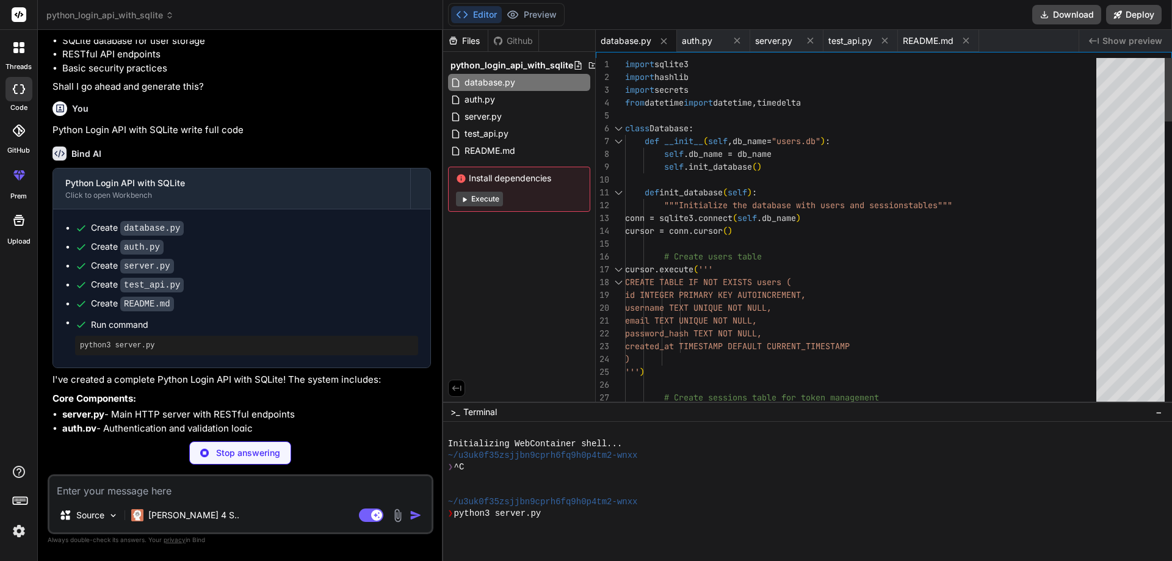
drag, startPoint x: 605, startPoint y: 276, endPoint x: 419, endPoint y: 274, distance: 185.6
click at [419, 274] on div "Bind AI Web Search Created with Pixso. Code Generator You hello Bind AI Hello! …" at bounding box center [240, 295] width 405 height 531
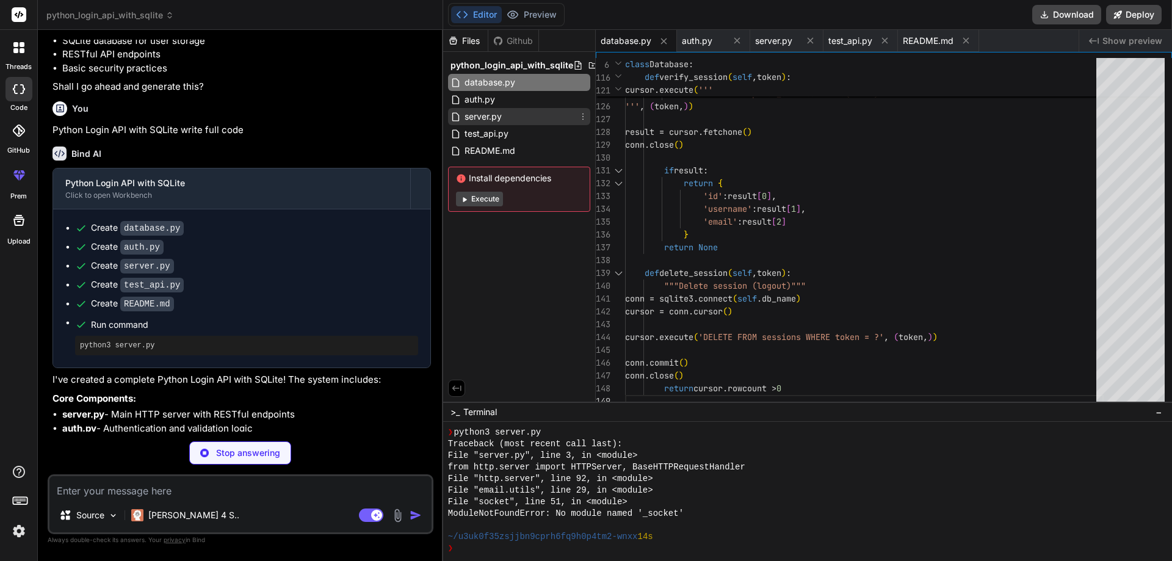
click at [489, 118] on span "server.py" at bounding box center [483, 116] width 40 height 15
type textarea "httpd.serve_forever() except KeyboardInterrupt: print("\nServer stopped.") http…"
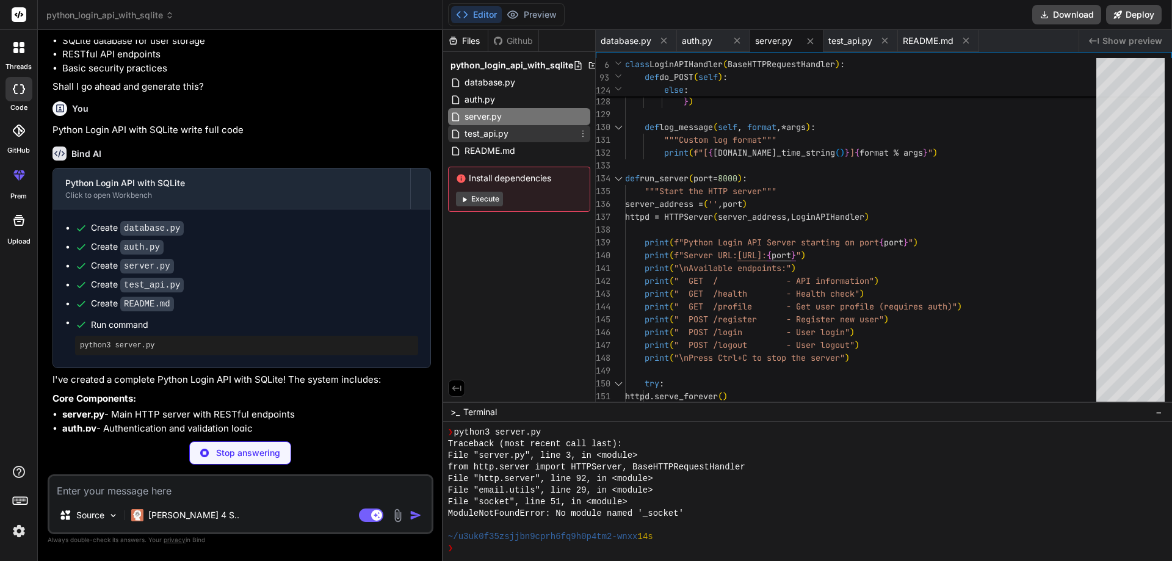
click at [492, 138] on span "test_api.py" at bounding box center [486, 133] width 46 height 15
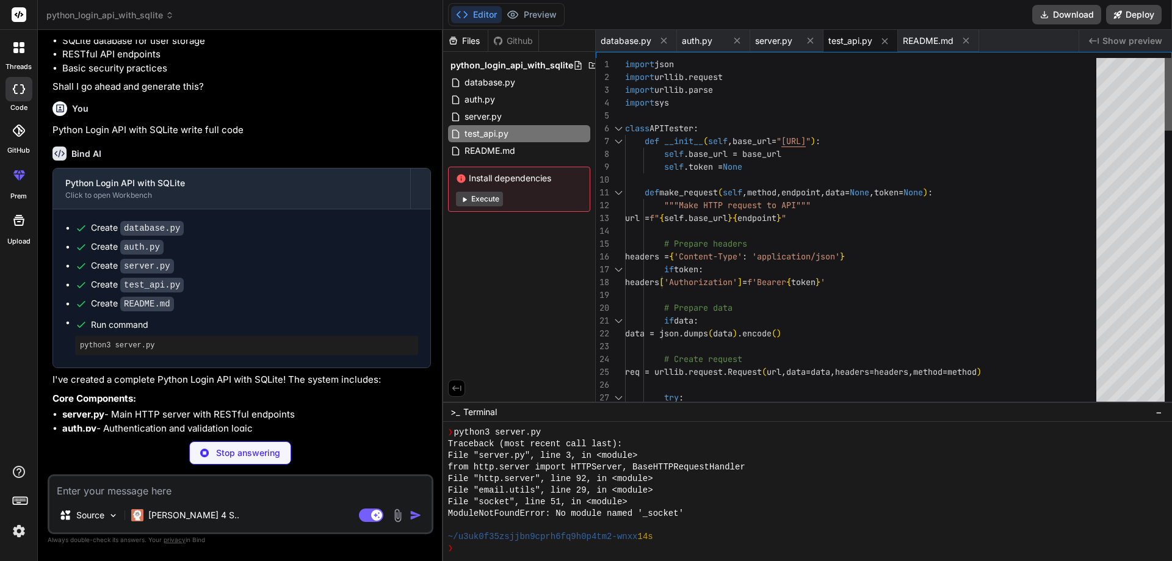
click at [1172, 58] on div at bounding box center [1168, 94] width 7 height 73
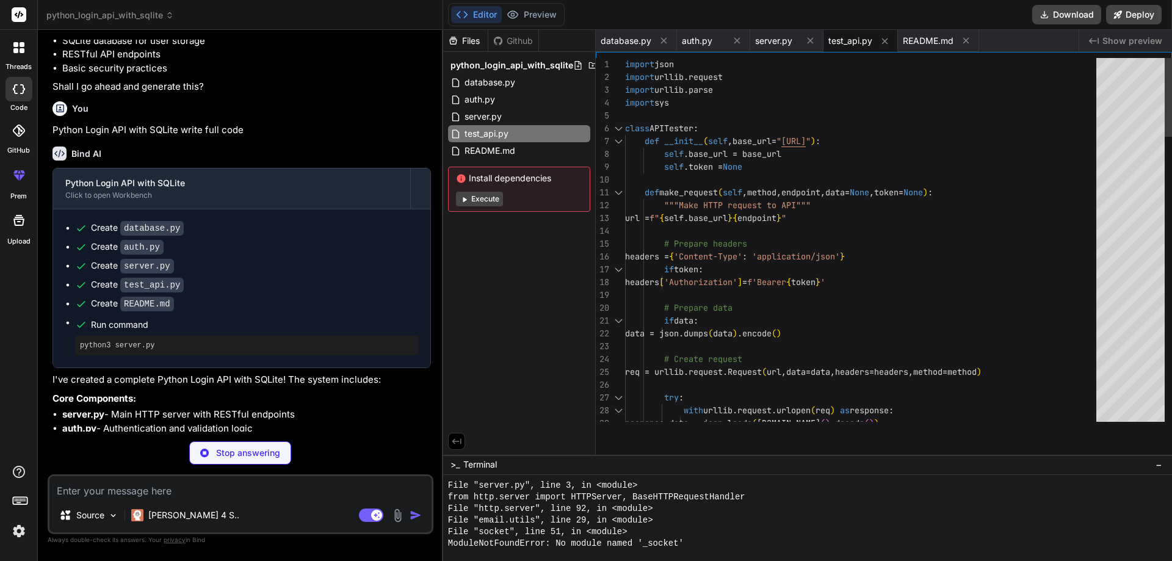
scroll to position [104, 0]
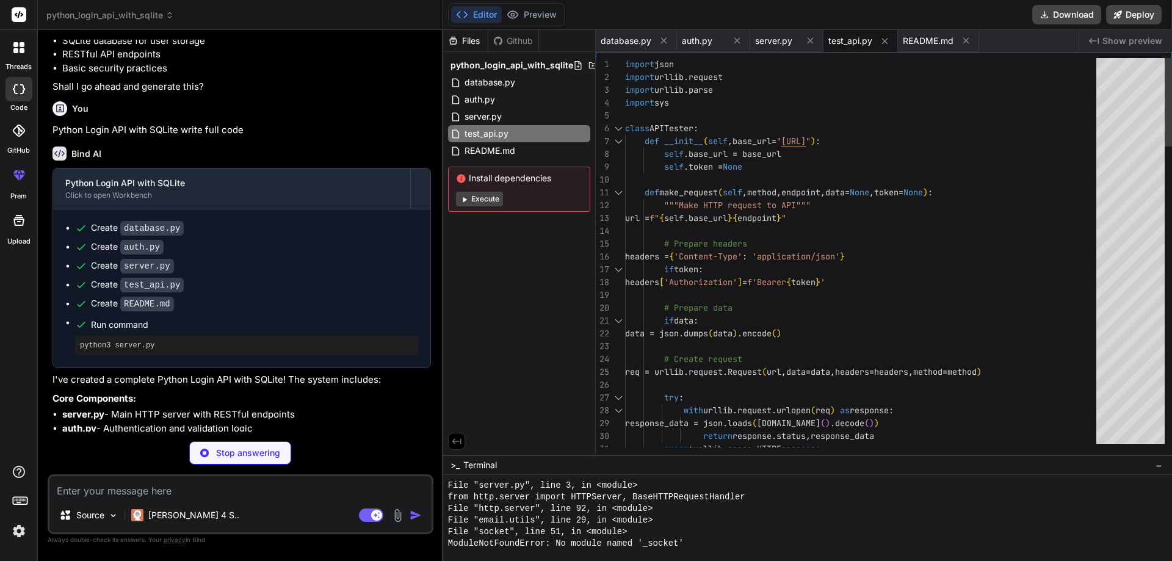
drag, startPoint x: 783, startPoint y: 402, endPoint x: 789, endPoint y: 585, distance: 183.3
click at [789, 561] on html "threads code GitHub prem Upload python_login_api_with_sqlite Created with Pixso…" at bounding box center [586, 280] width 1172 height 561
click at [23, 54] on div at bounding box center [19, 48] width 26 height 26
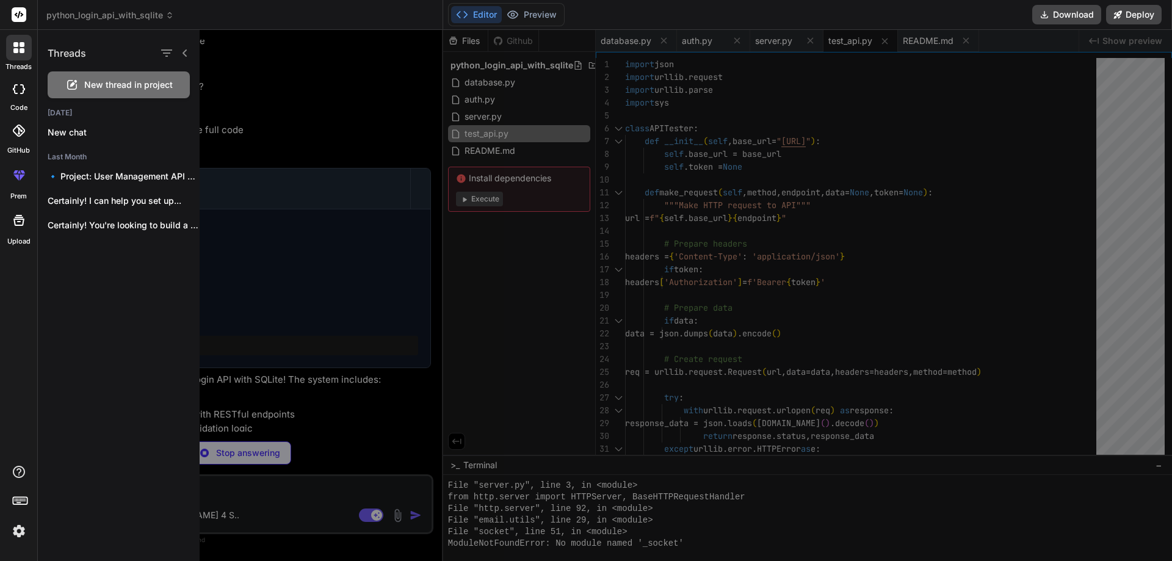
click at [18, 105] on label "code" at bounding box center [18, 108] width 17 height 10
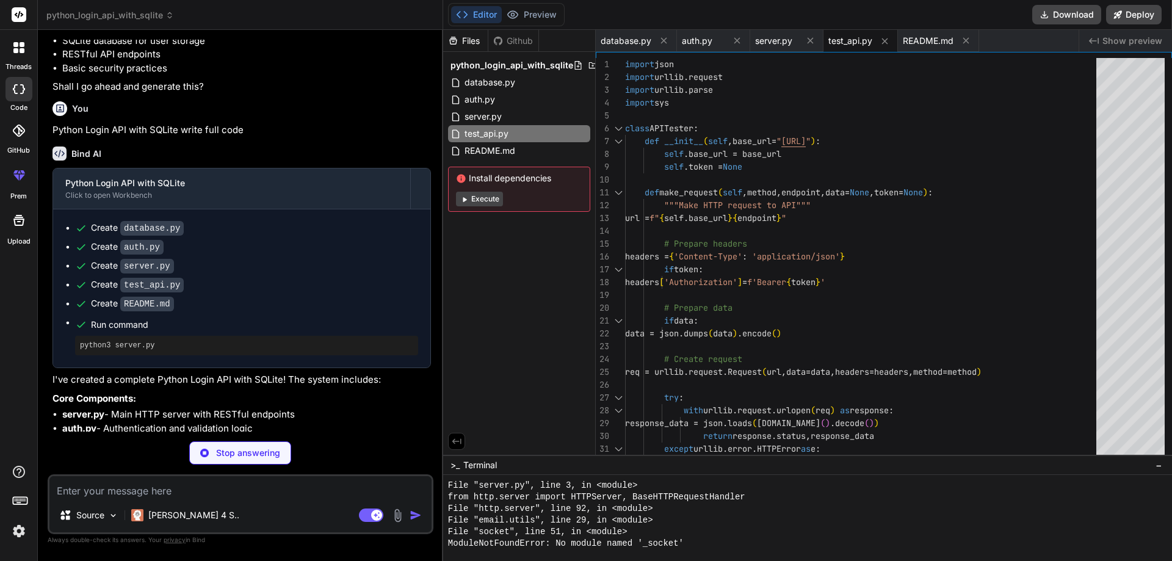
click at [18, 101] on div "code" at bounding box center [18, 92] width 37 height 41
click at [20, 231] on div at bounding box center [18, 220] width 29 height 29
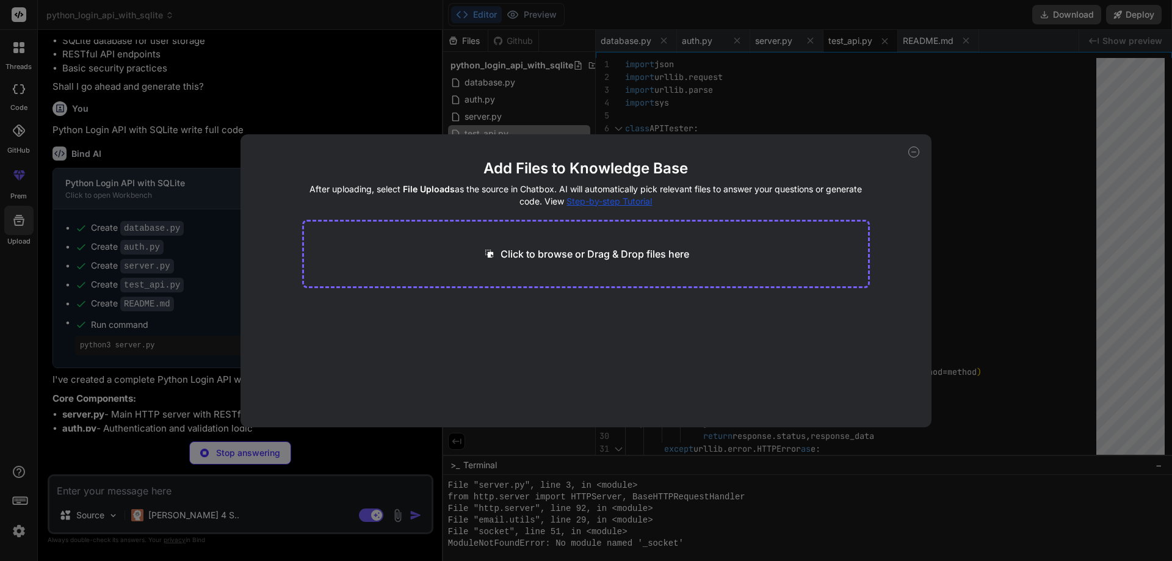
click at [7, 96] on div "Add Files to Knowledge Base After uploading, select File Uploads as the source …" at bounding box center [586, 280] width 1172 height 561
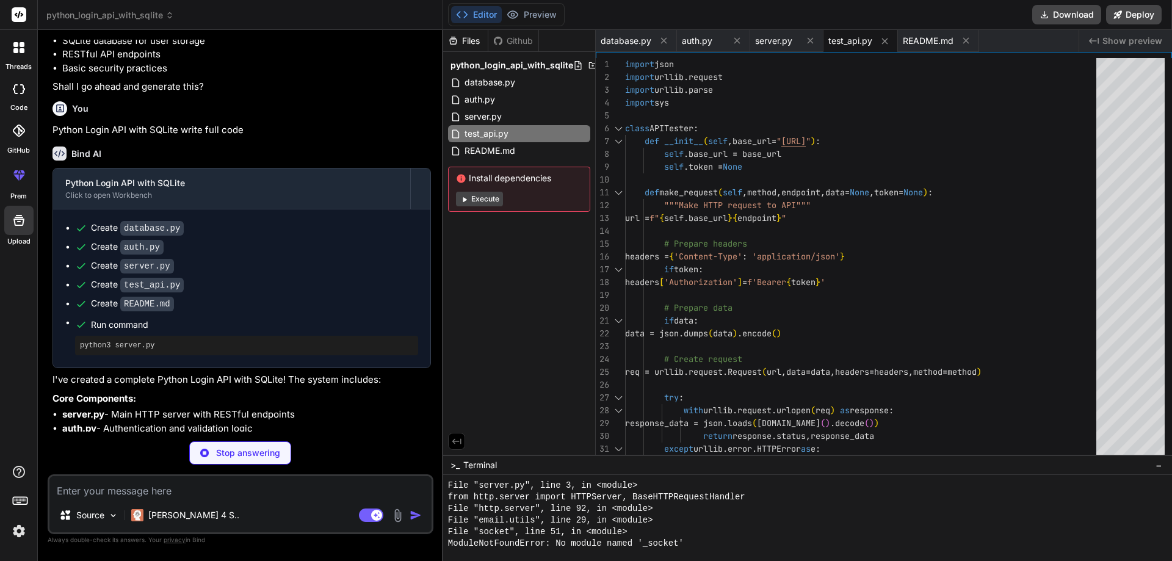
click at [19, 55] on div at bounding box center [19, 48] width 26 height 26
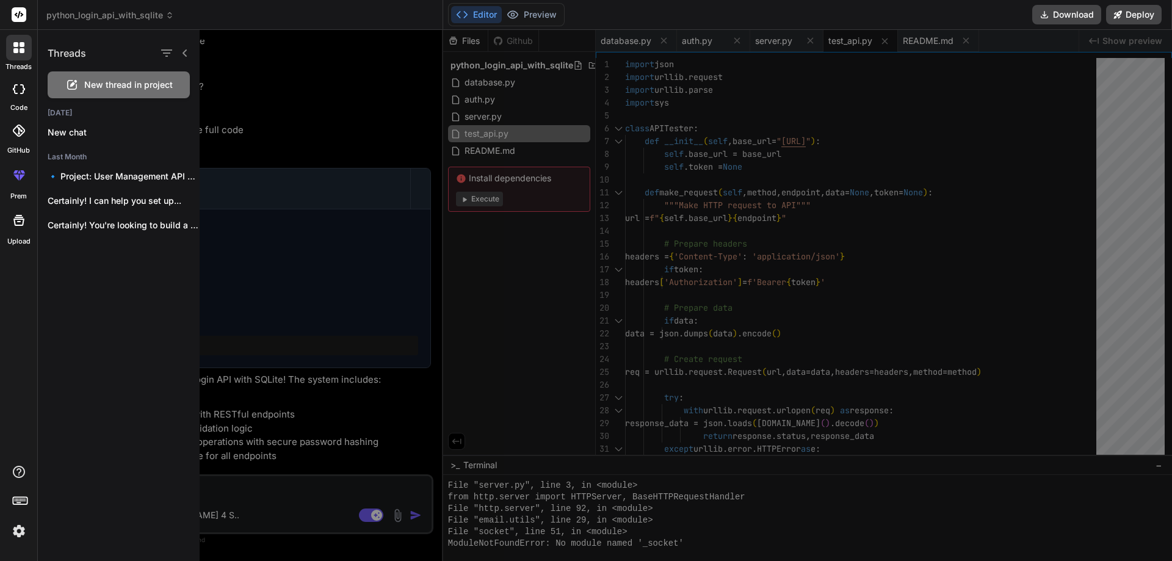
click at [24, 15] on rect at bounding box center [19, 14] width 15 height 15
click at [78, 134] on p "New chat" at bounding box center [124, 132] width 152 height 12
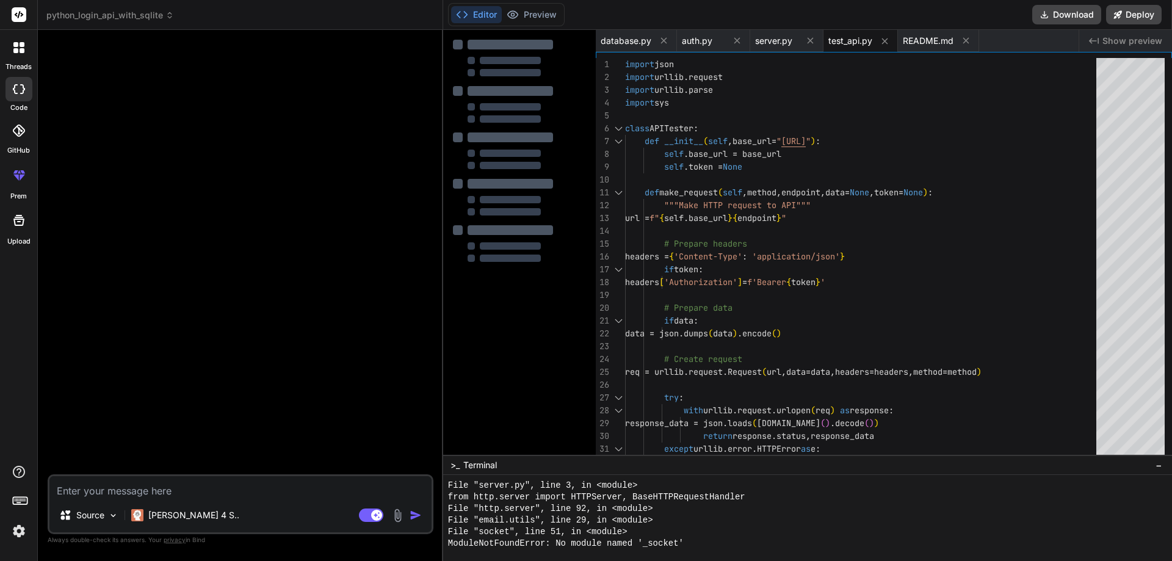
type textarea "x"
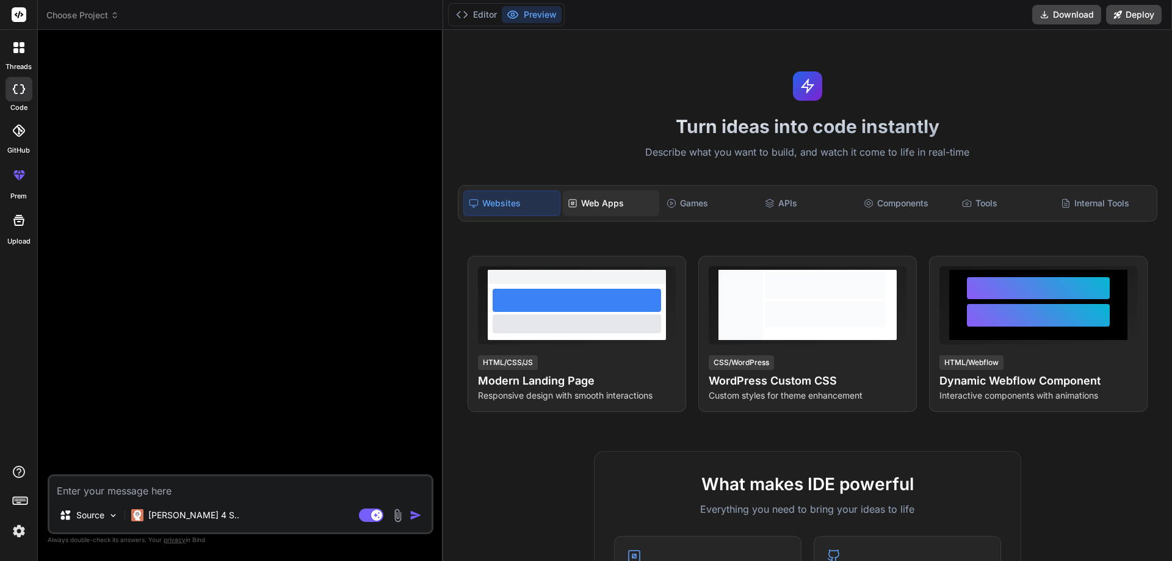
click at [598, 208] on div "Web Apps" at bounding box center [611, 204] width 96 height 26
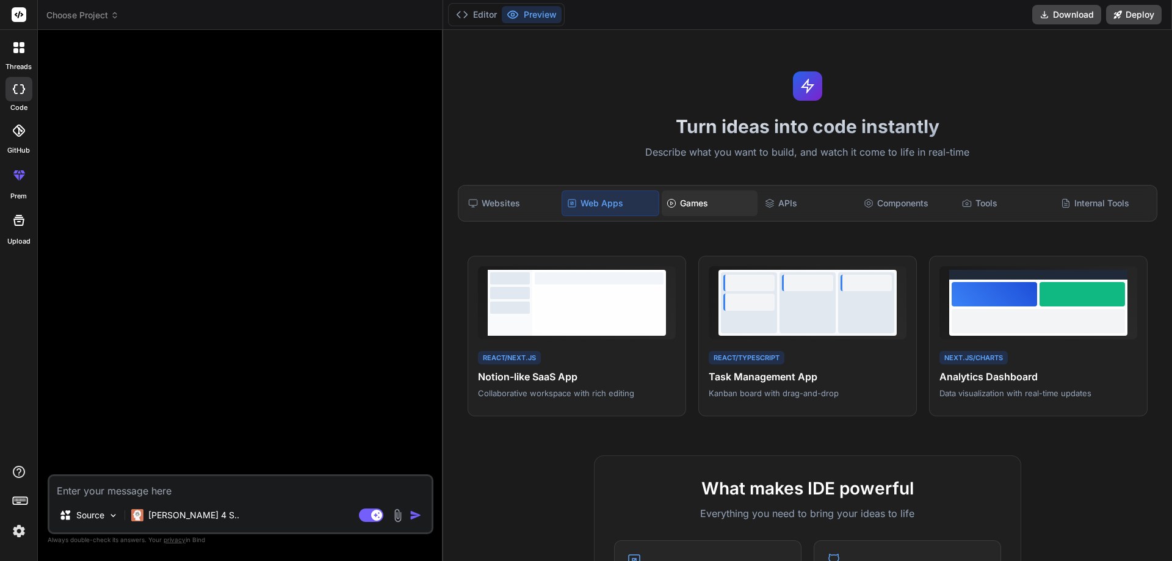
click at [690, 209] on div "Games" at bounding box center [710, 204] width 96 height 26
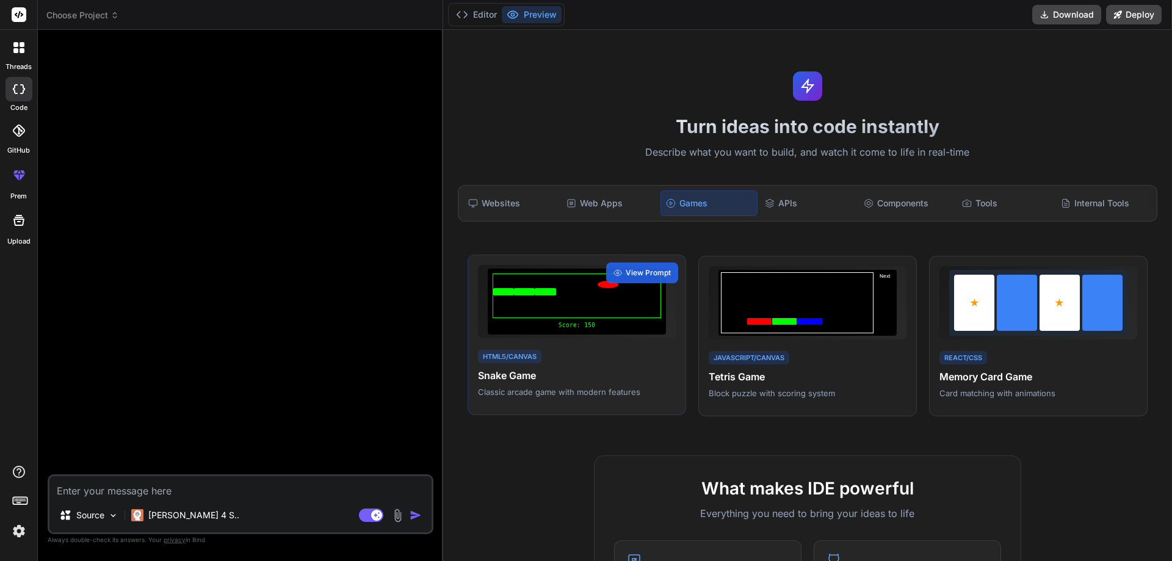
click at [553, 299] on div at bounding box center [577, 296] width 169 height 45
click at [661, 278] on div "View Prompt" at bounding box center [642, 273] width 72 height 21
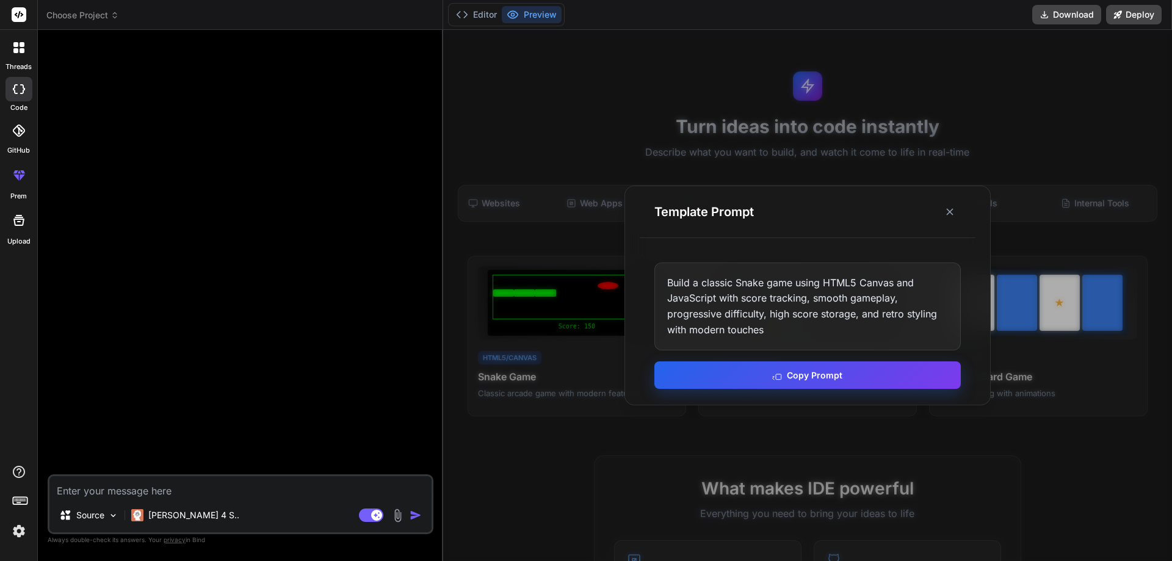
click at [826, 381] on button "Copy Prompt" at bounding box center [808, 374] width 307 height 27
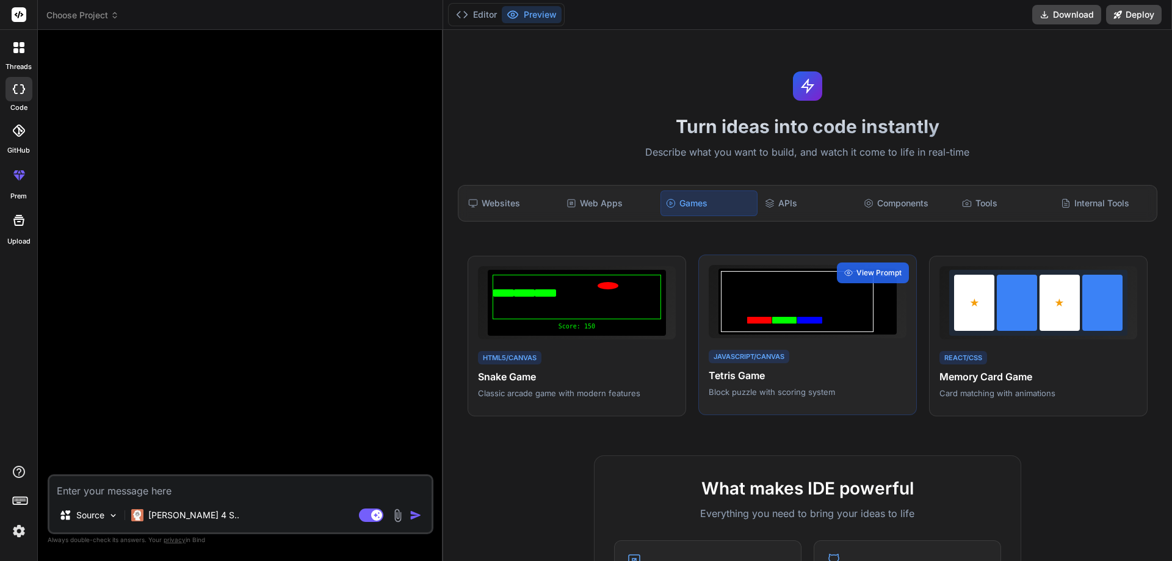
click at [772, 393] on p "Block puzzle with scoring system" at bounding box center [808, 392] width 198 height 11
click at [860, 272] on span "View Prompt" at bounding box center [879, 272] width 45 height 11
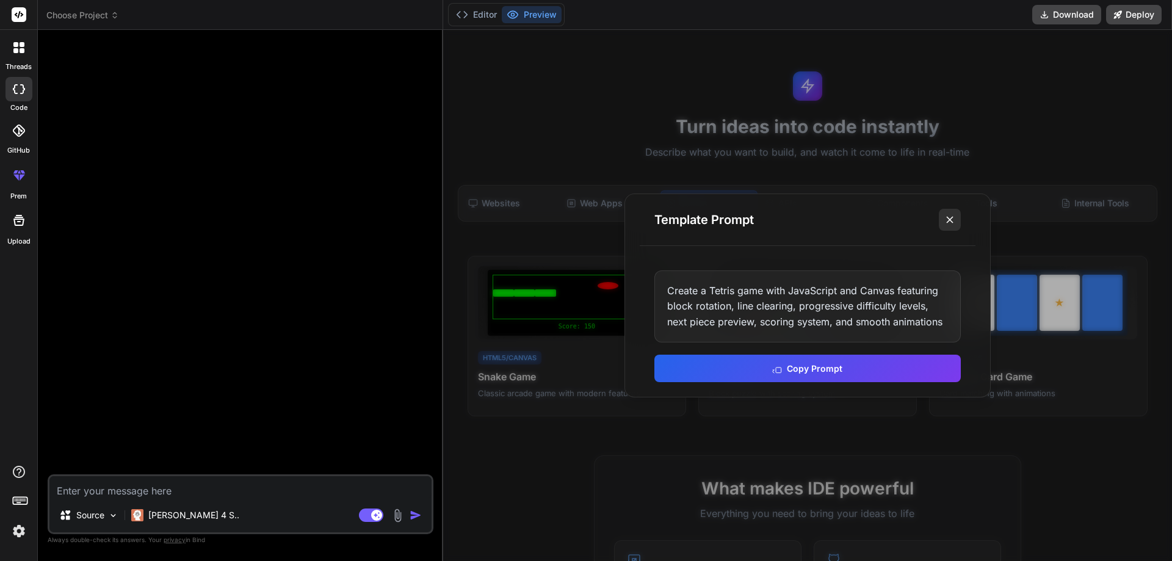
click at [951, 220] on line at bounding box center [950, 220] width 6 height 6
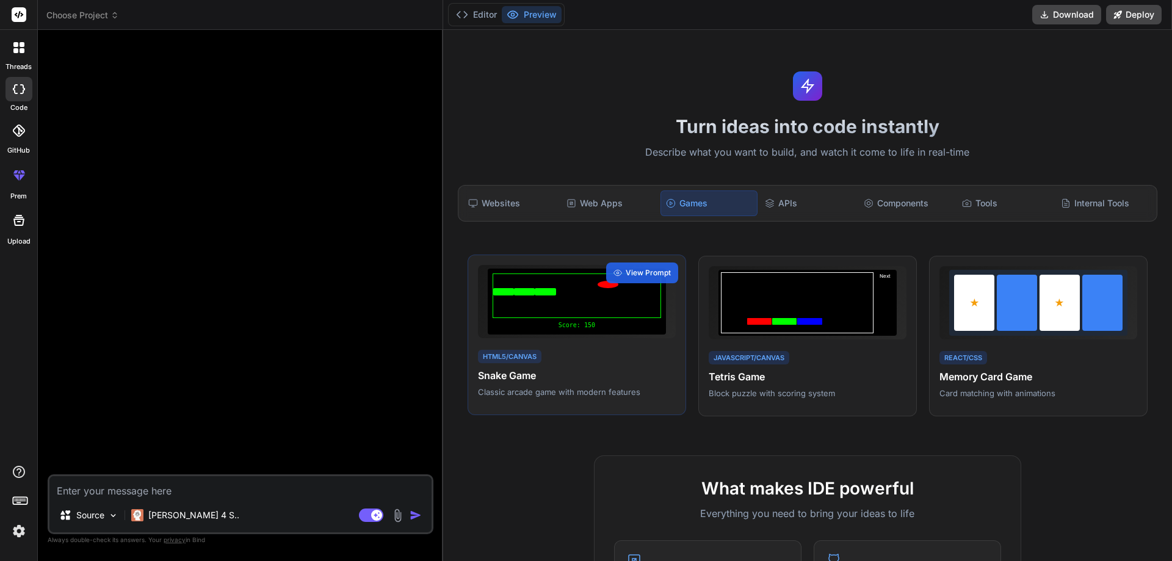
click at [522, 358] on div "HTML5/Canvas" at bounding box center [510, 357] width 64 height 14
click at [650, 275] on span "View Prompt" at bounding box center [648, 272] width 45 height 11
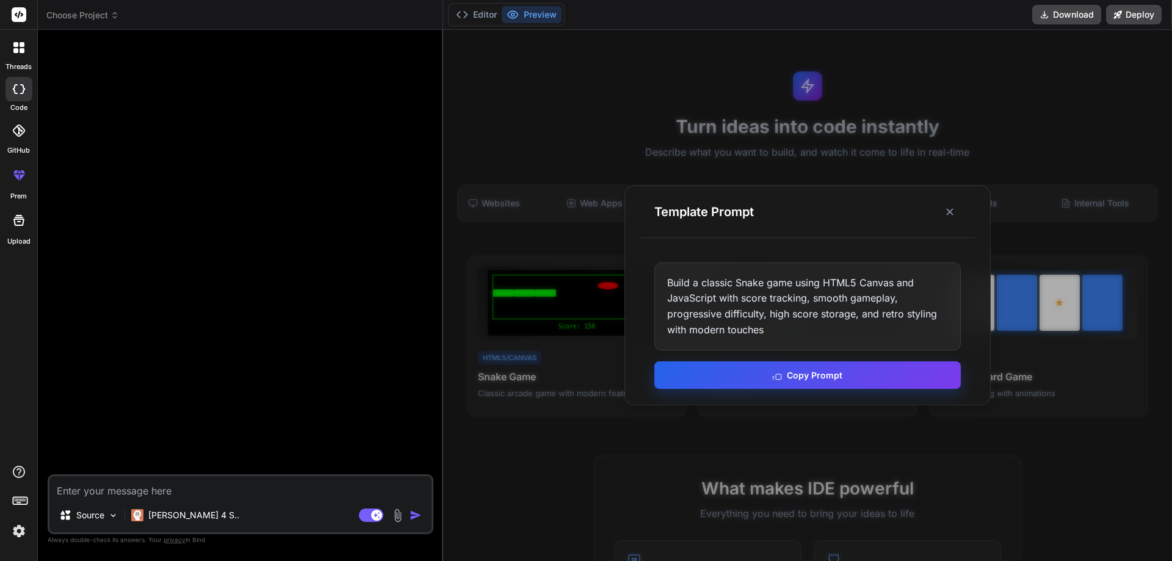
click at [815, 383] on button "Copy Prompt" at bounding box center [808, 374] width 307 height 27
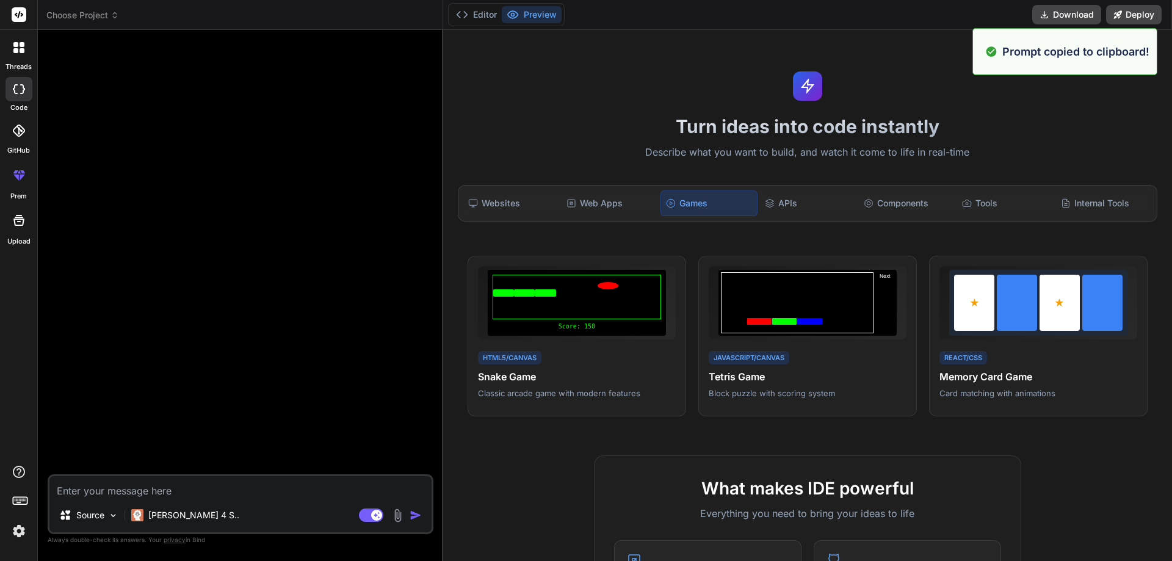
paste textarea "Build a classic Snake game using HTML5 Canvas and JavaScript with score trackin…"
type textarea "Build a classic Snake game using HTML5 Canvas and JavaScript with score trackin…"
type textarea "x"
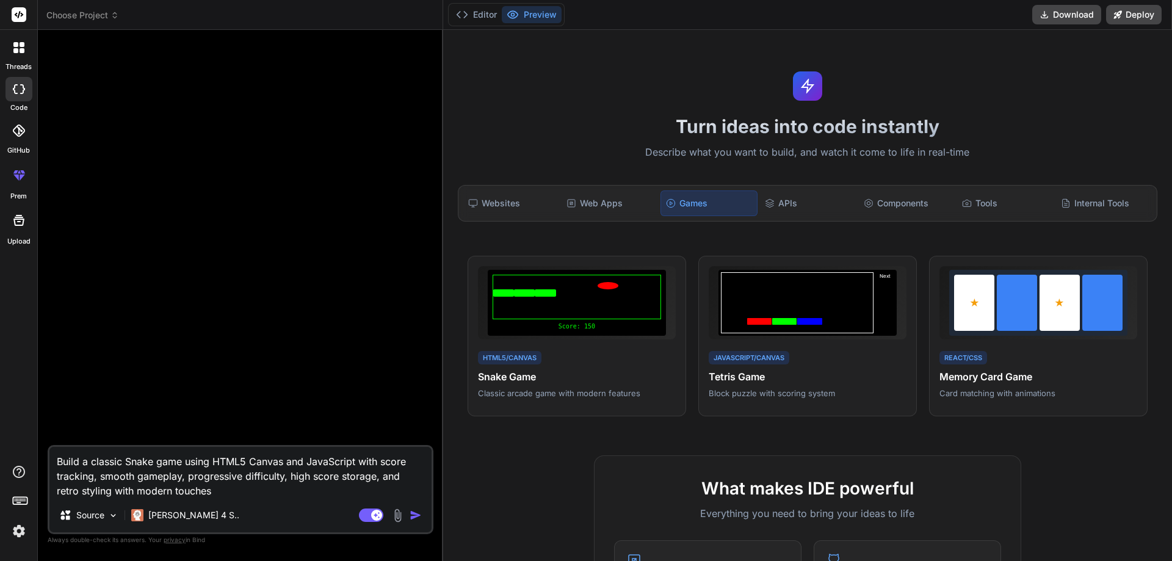
type textarea "Build a classic Snake game using HTML5 Canvas and JavaScript with score trackin…"
click at [418, 514] on img "button" at bounding box center [416, 515] width 12 height 12
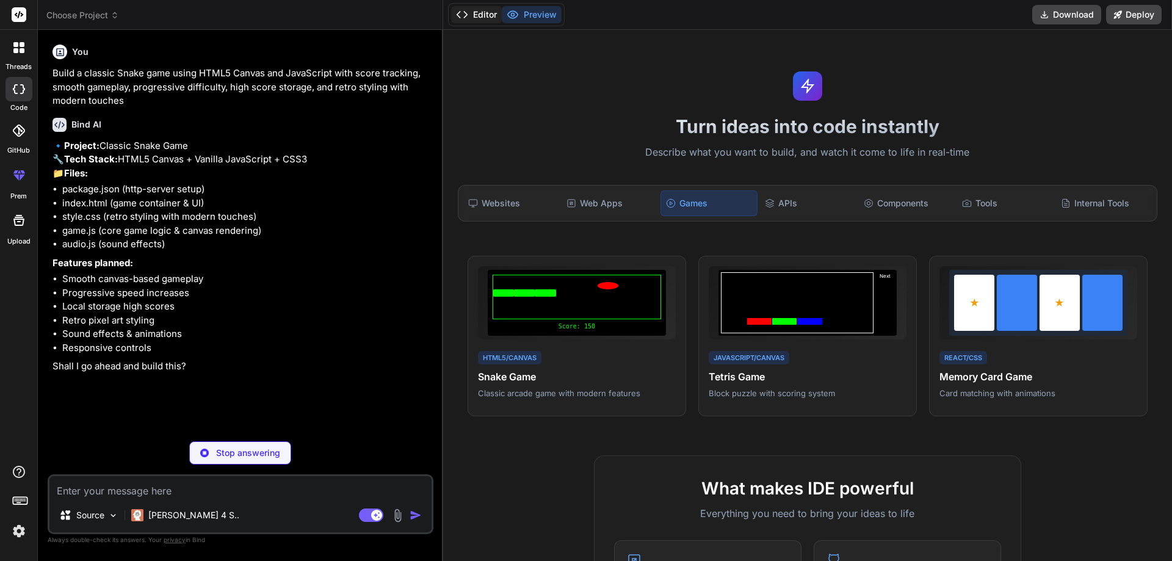
click at [481, 12] on button "Editor" at bounding box center [476, 14] width 51 height 17
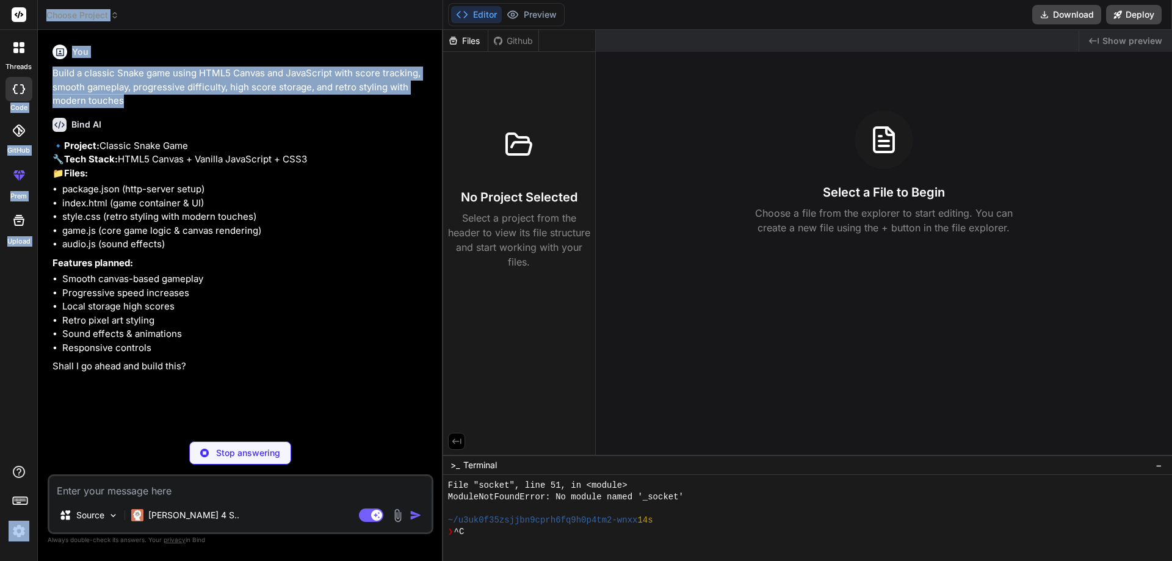
drag, startPoint x: 123, startPoint y: 101, endPoint x: 34, endPoint y: 73, distance: 94.1
click at [34, 73] on div "threads code GitHub prem Upload Choose Project Created with Pixso. Bind AI Web …" at bounding box center [586, 280] width 1172 height 561
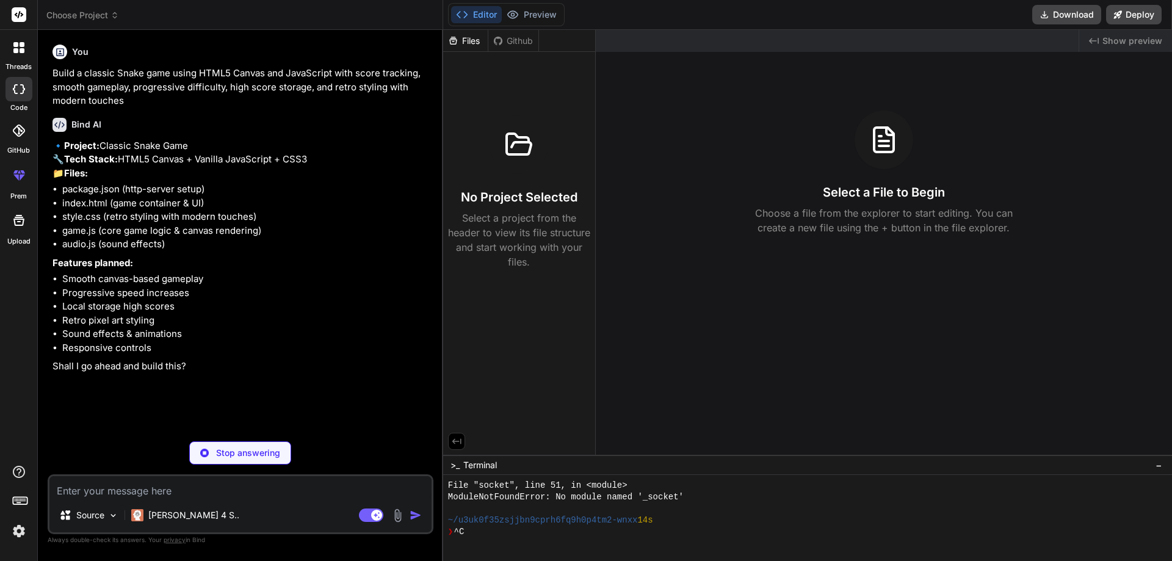
click at [34, 73] on div "code" at bounding box center [18, 92] width 37 height 41
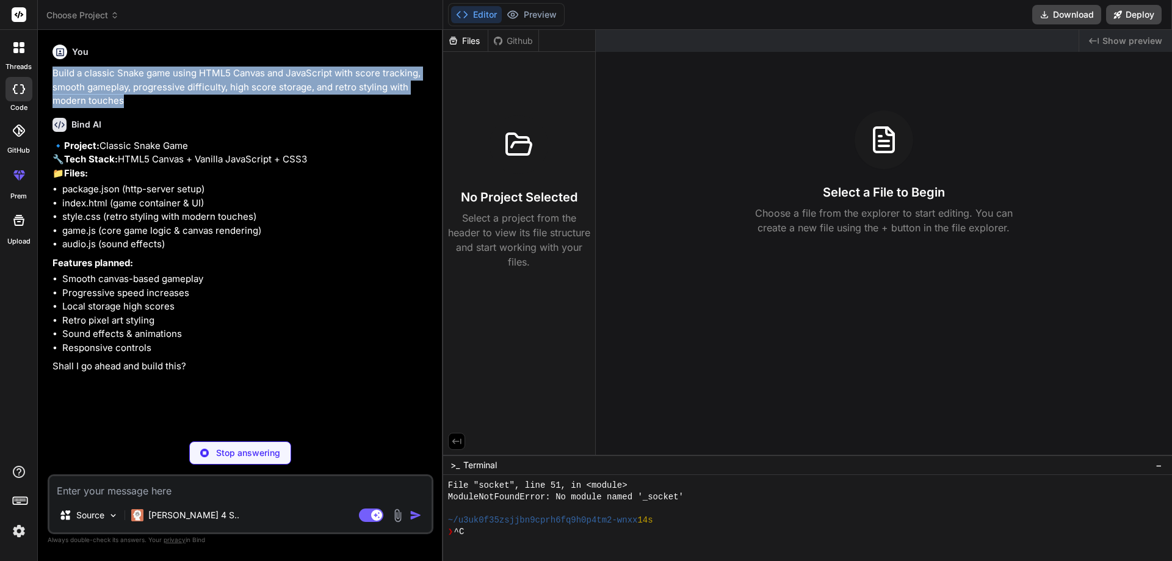
drag, startPoint x: 122, startPoint y: 99, endPoint x: 50, endPoint y: 74, distance: 76.1
click at [50, 74] on div "You Build a classic Snake game using HTML5 Canvas and JavaScript with score tra…" at bounding box center [241, 236] width 383 height 392
copy p "Build a classic Snake game using HTML5 Canvas and JavaScript with score trackin…"
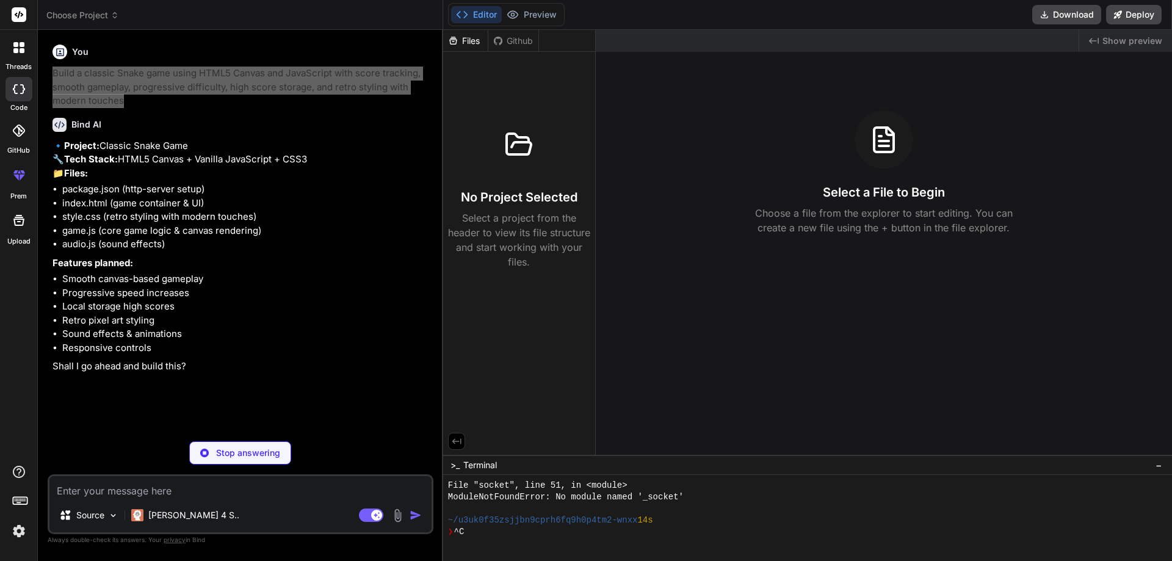
type textarea "x"
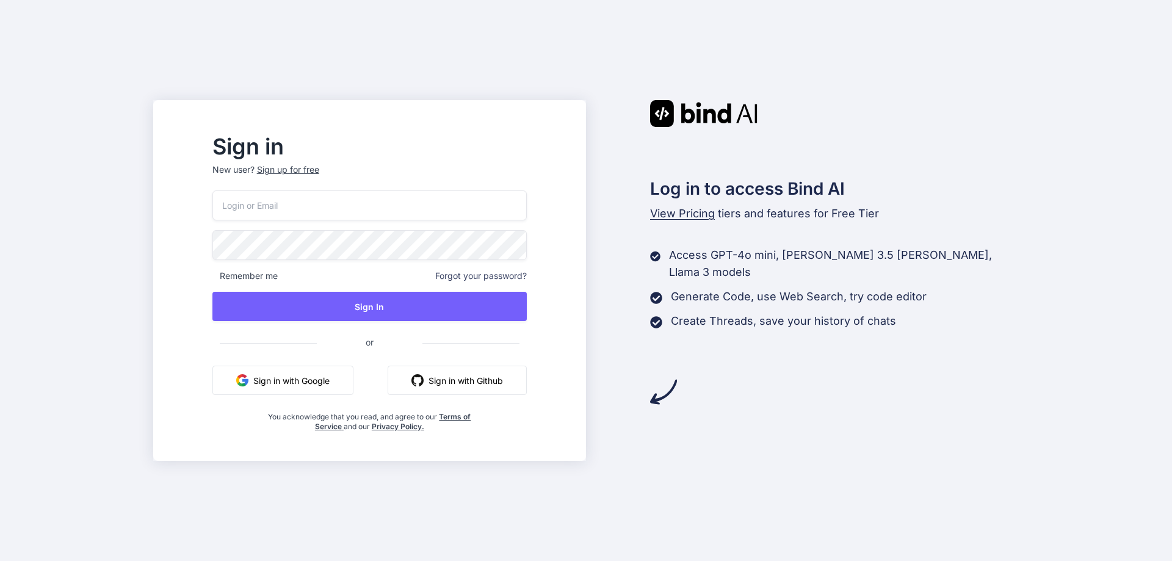
click at [263, 211] on input "email" at bounding box center [369, 206] width 314 height 30
type input "[EMAIL_ADDRESS][DOMAIN_NAME]"
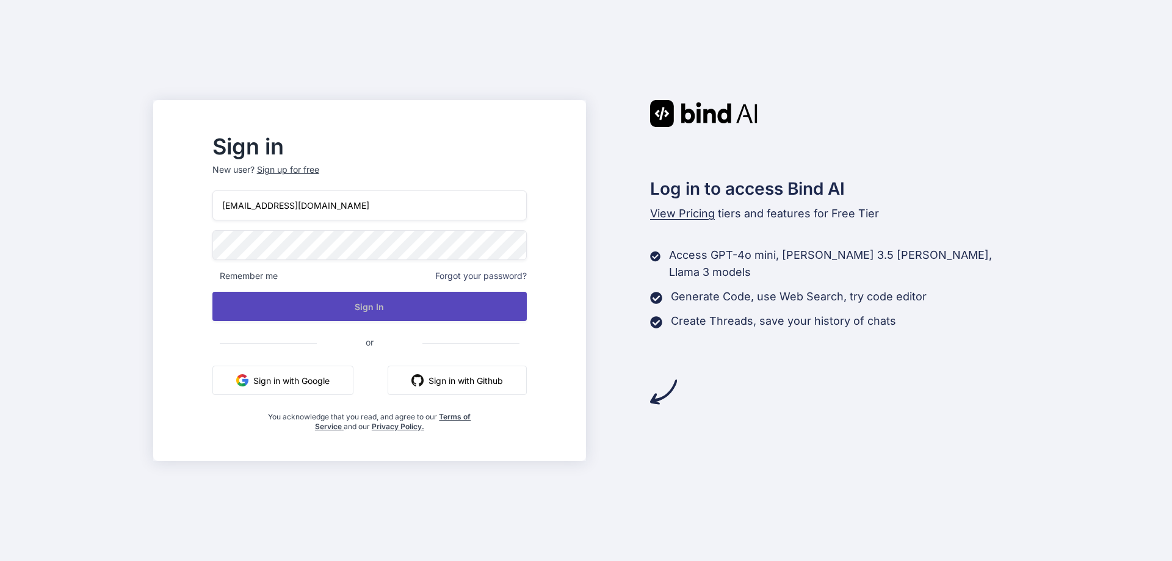
click at [401, 306] on button "Sign In" at bounding box center [369, 306] width 314 height 29
